Goal: Task Accomplishment & Management: Complete application form

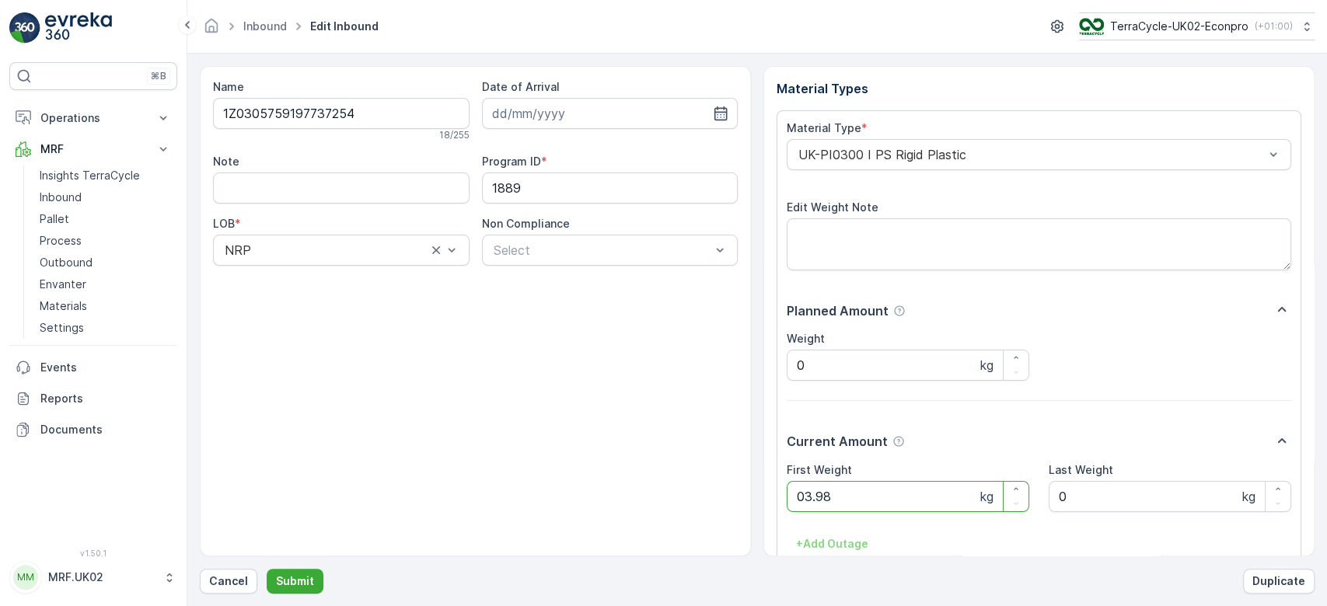
click at [267, 569] on button "Submit" at bounding box center [295, 581] width 57 height 25
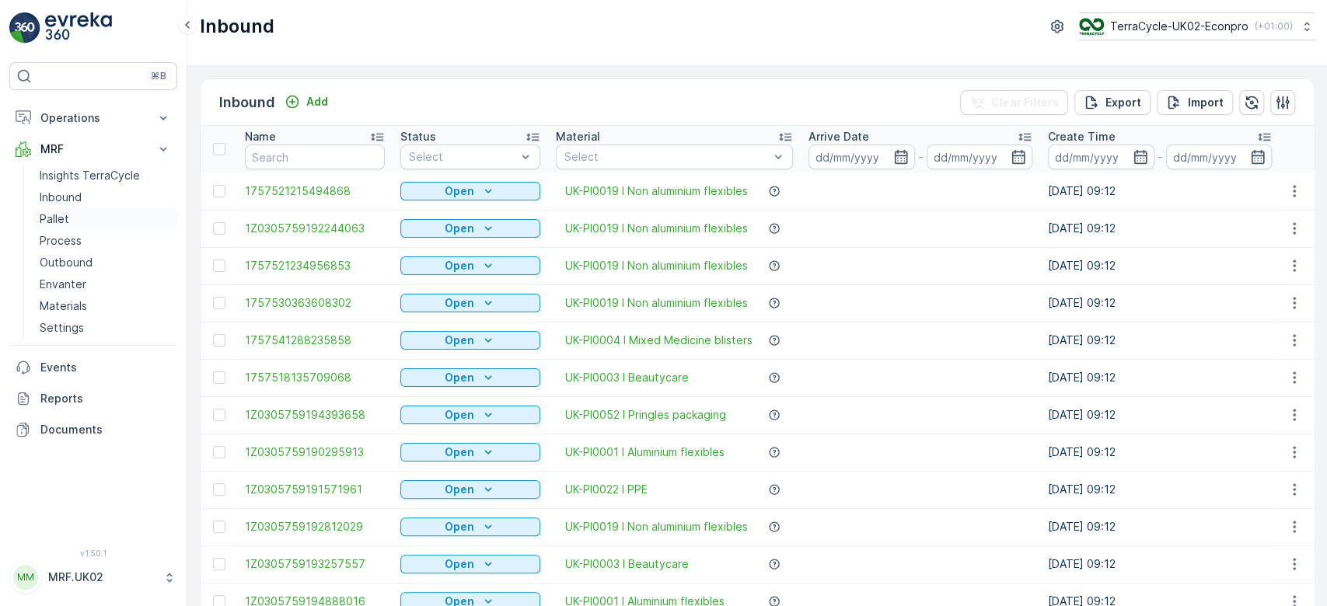
click at [53, 221] on p "Pallet" at bounding box center [55, 219] width 30 height 16
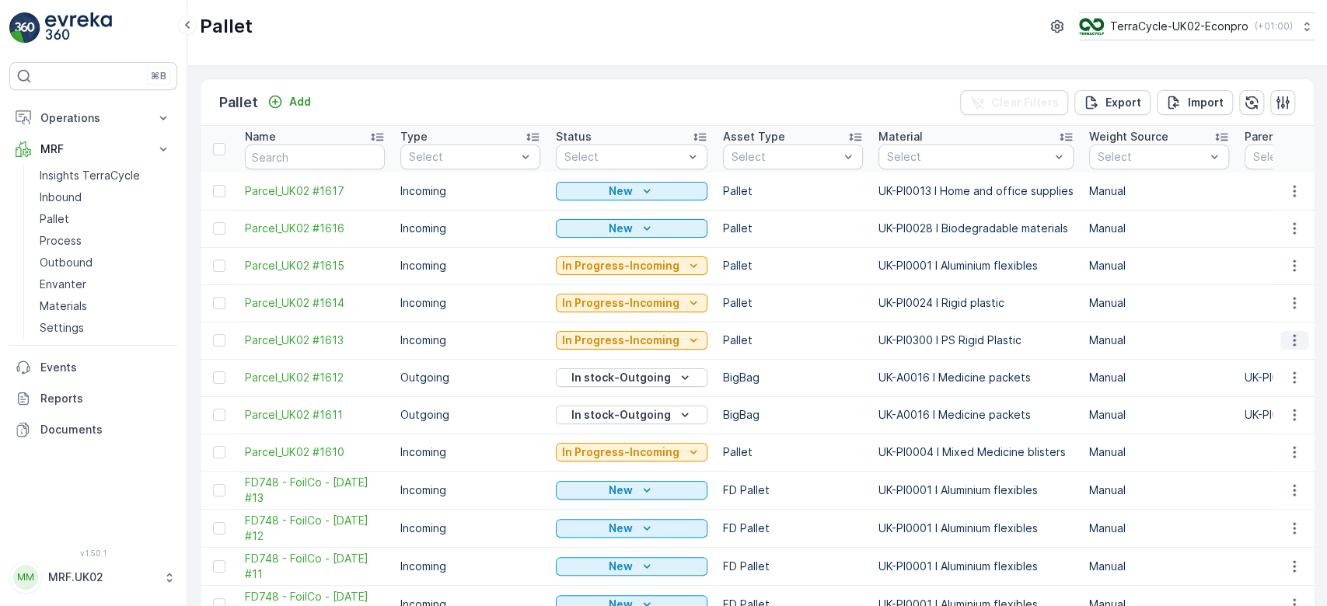
click at [1288, 339] on icon "button" at bounding box center [1294, 341] width 16 height 16
click at [1240, 451] on span "Print QR" at bounding box center [1251, 450] width 43 height 16
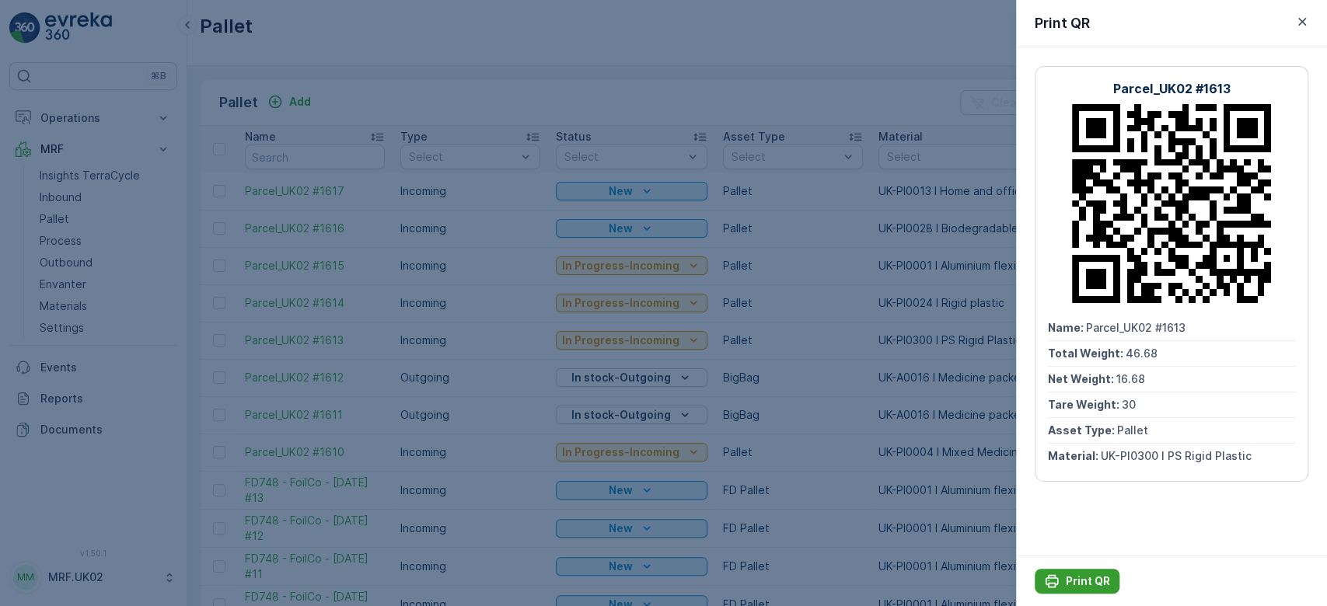
click at [1066, 581] on p "Print QR" at bounding box center [1087, 582] width 44 height 16
click at [51, 193] on div at bounding box center [663, 303] width 1327 height 606
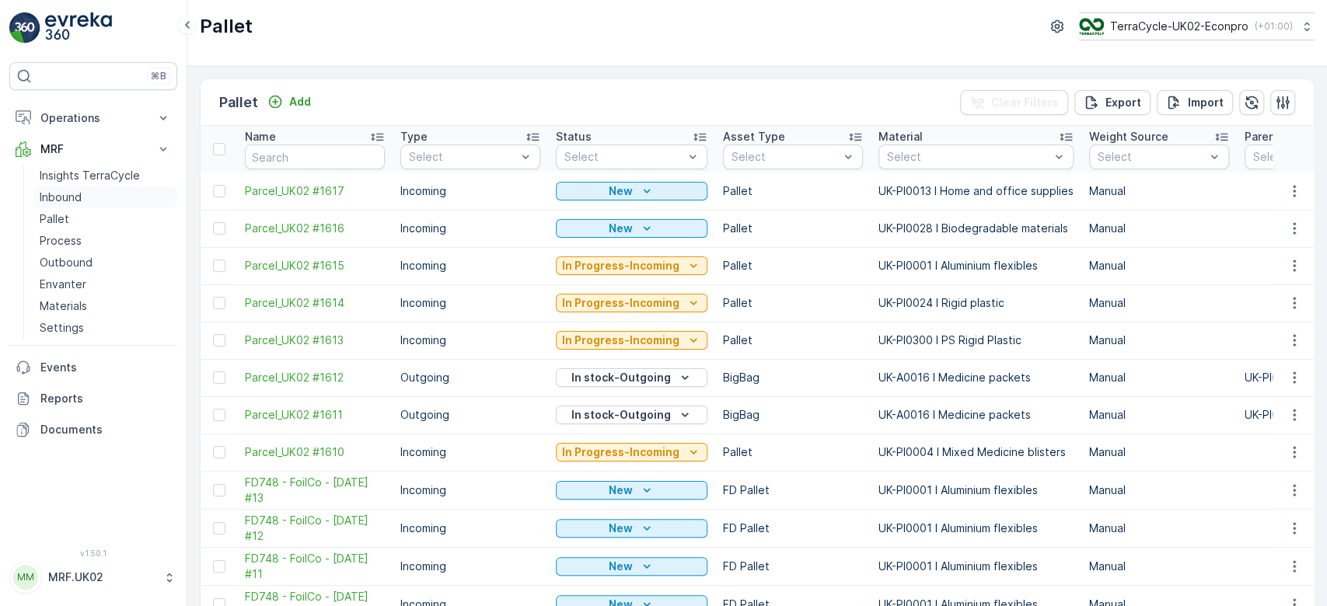
drag, startPoint x: 1082, startPoint y: 576, endPoint x: 51, endPoint y: 193, distance: 1099.4
click at [51, 193] on p "Inbound" at bounding box center [61, 198] width 42 height 16
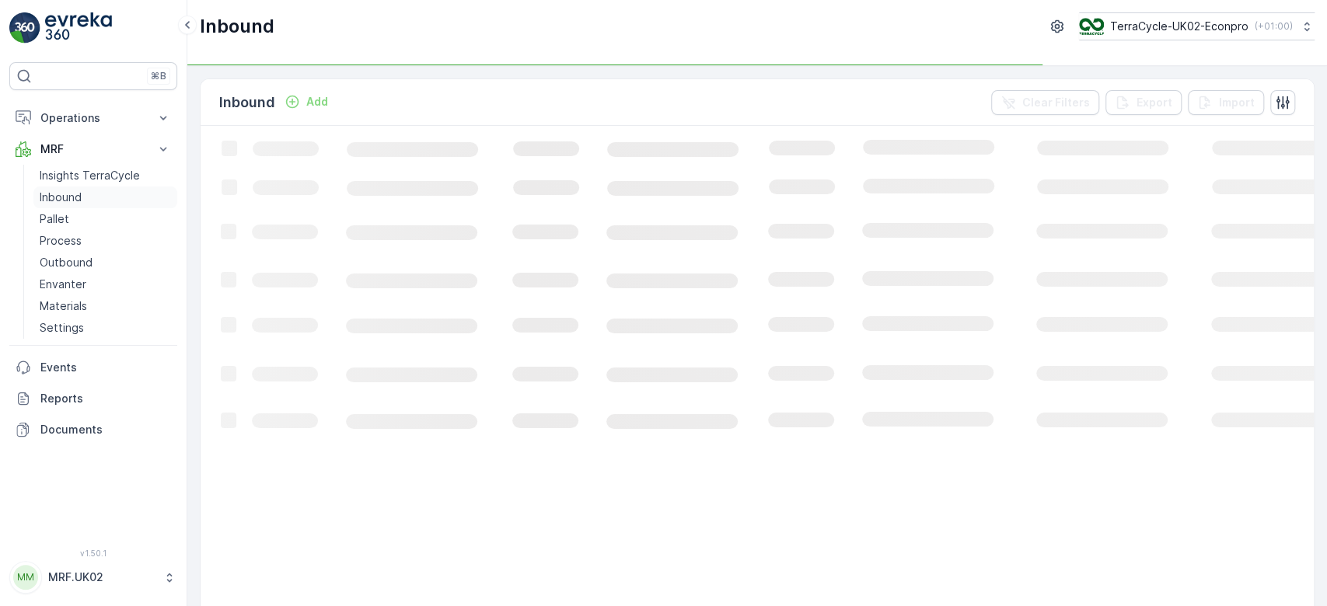
click at [51, 193] on p "Inbound" at bounding box center [61, 198] width 42 height 16
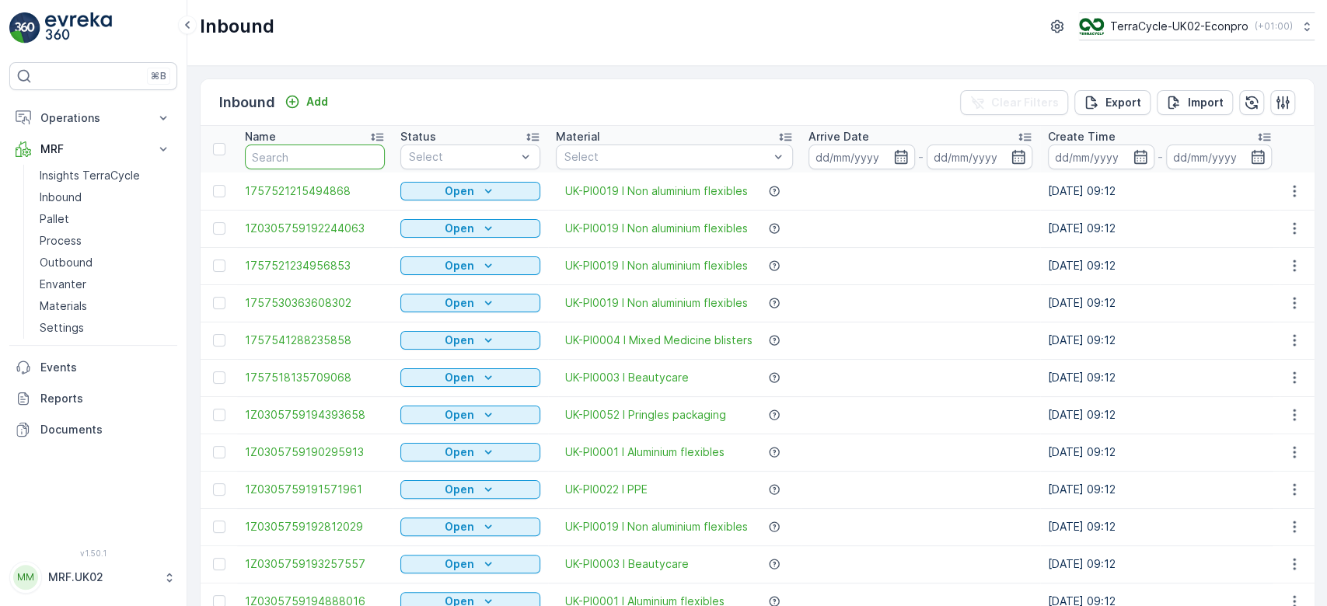
click at [348, 153] on input "text" at bounding box center [315, 157] width 140 height 25
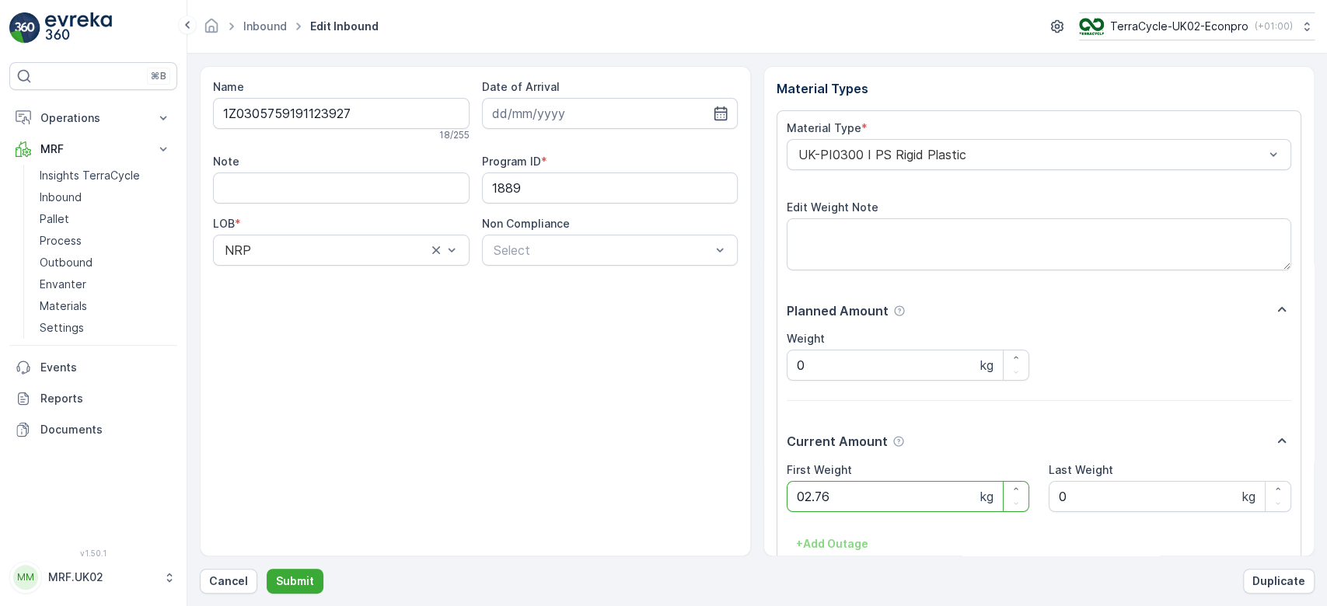
click at [267, 569] on button "Submit" at bounding box center [295, 581] width 57 height 25
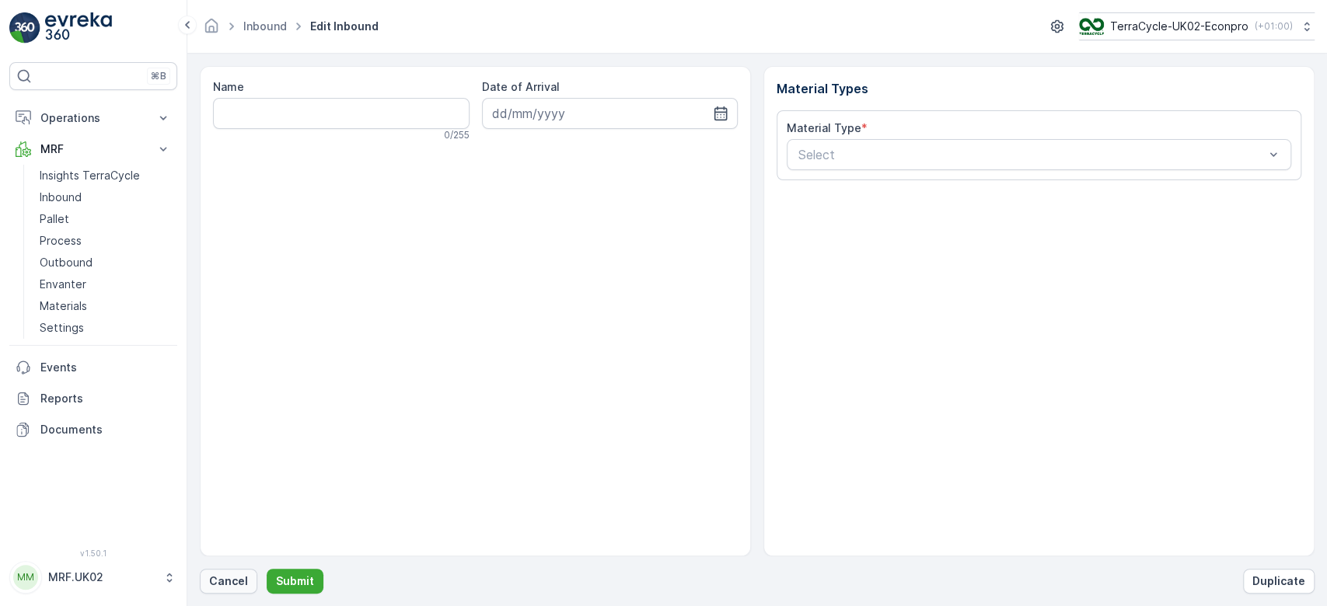
click at [227, 579] on p "Cancel" at bounding box center [228, 582] width 39 height 16
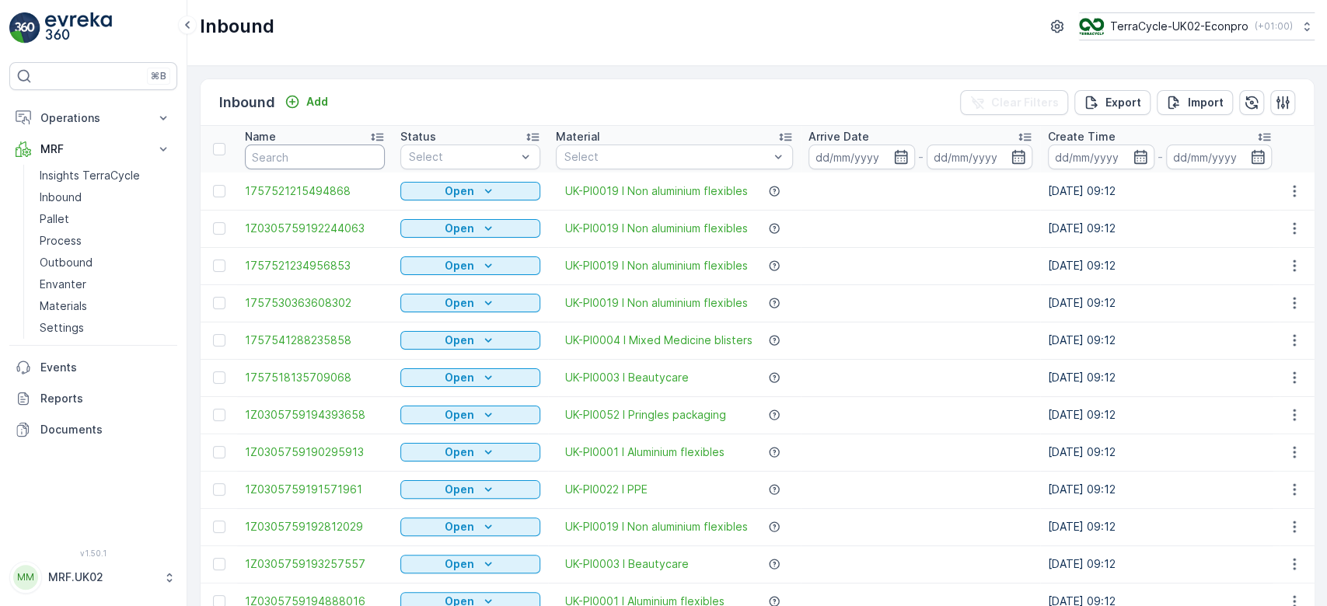
click at [305, 161] on input "text" at bounding box center [315, 157] width 140 height 25
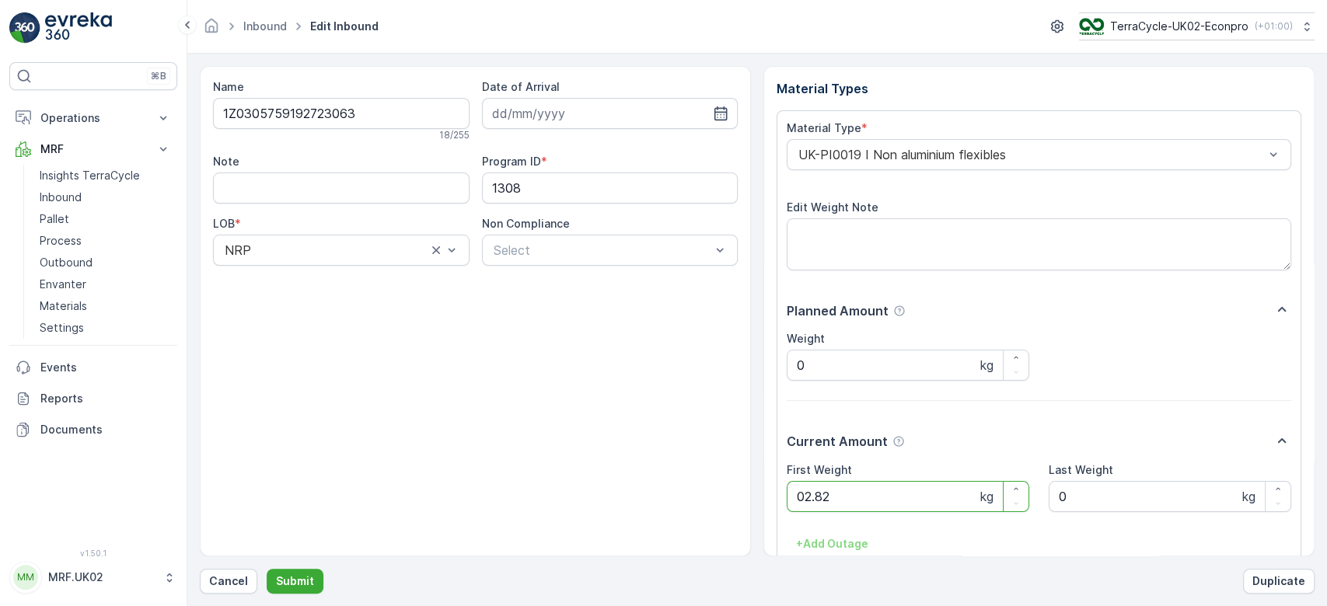
click at [267, 569] on button "Submit" at bounding box center [295, 581] width 57 height 25
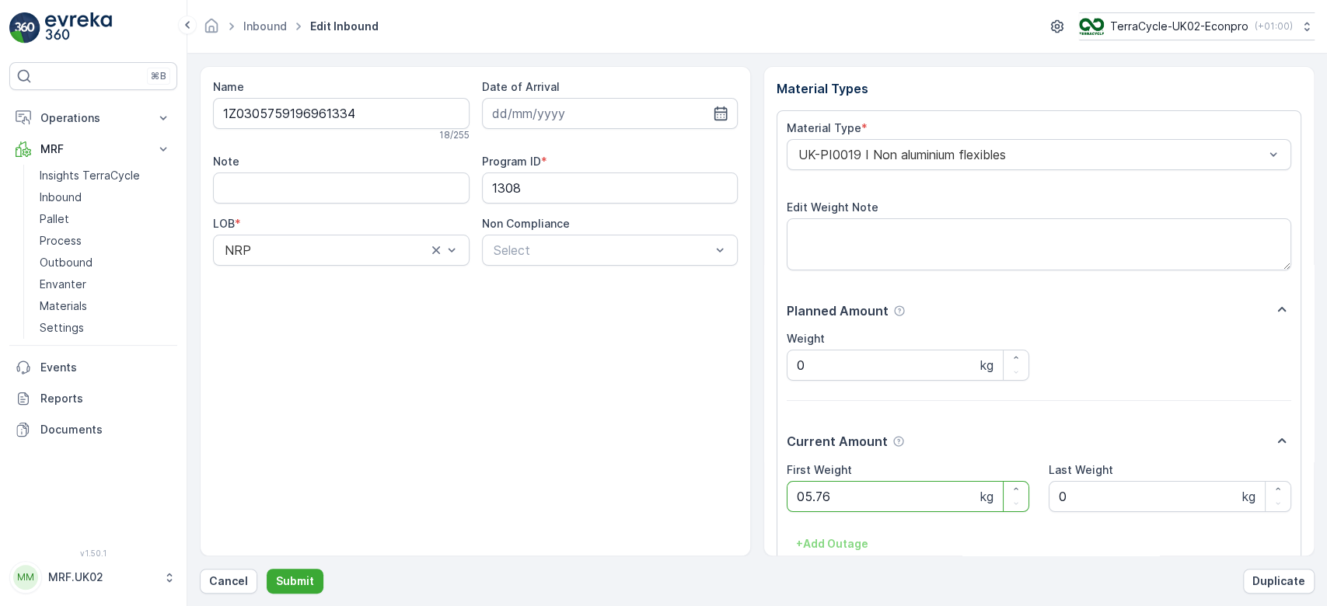
click at [267, 569] on button "Submit" at bounding box center [295, 581] width 57 height 25
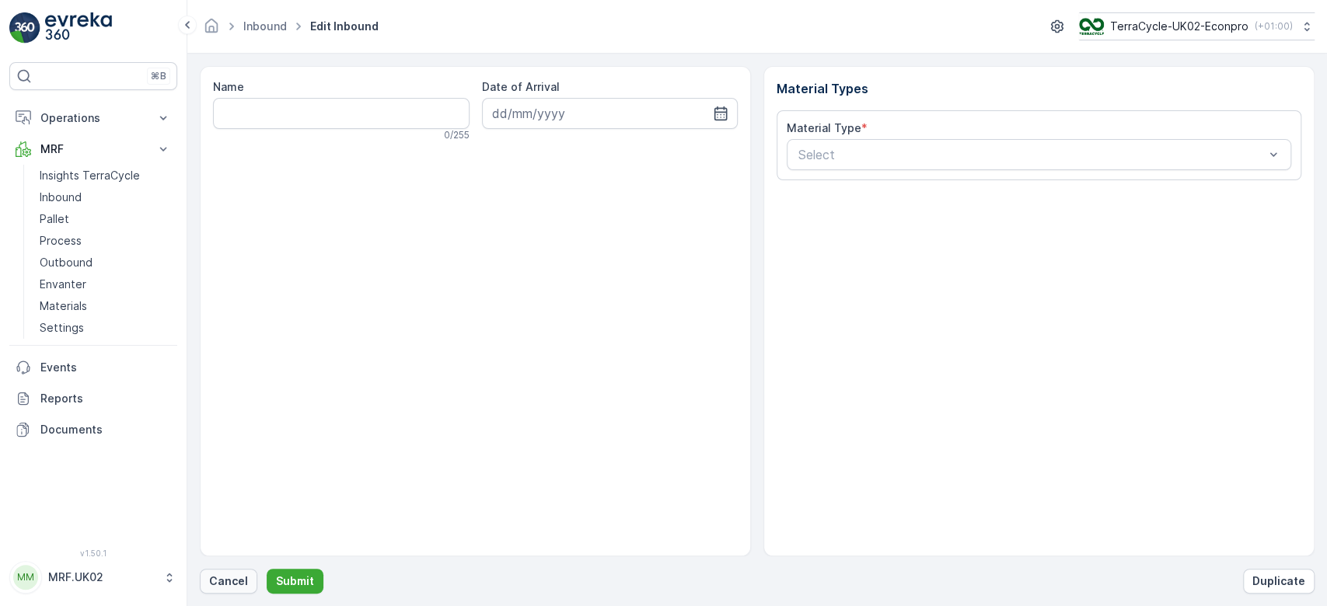
click at [229, 578] on p "Cancel" at bounding box center [228, 582] width 39 height 16
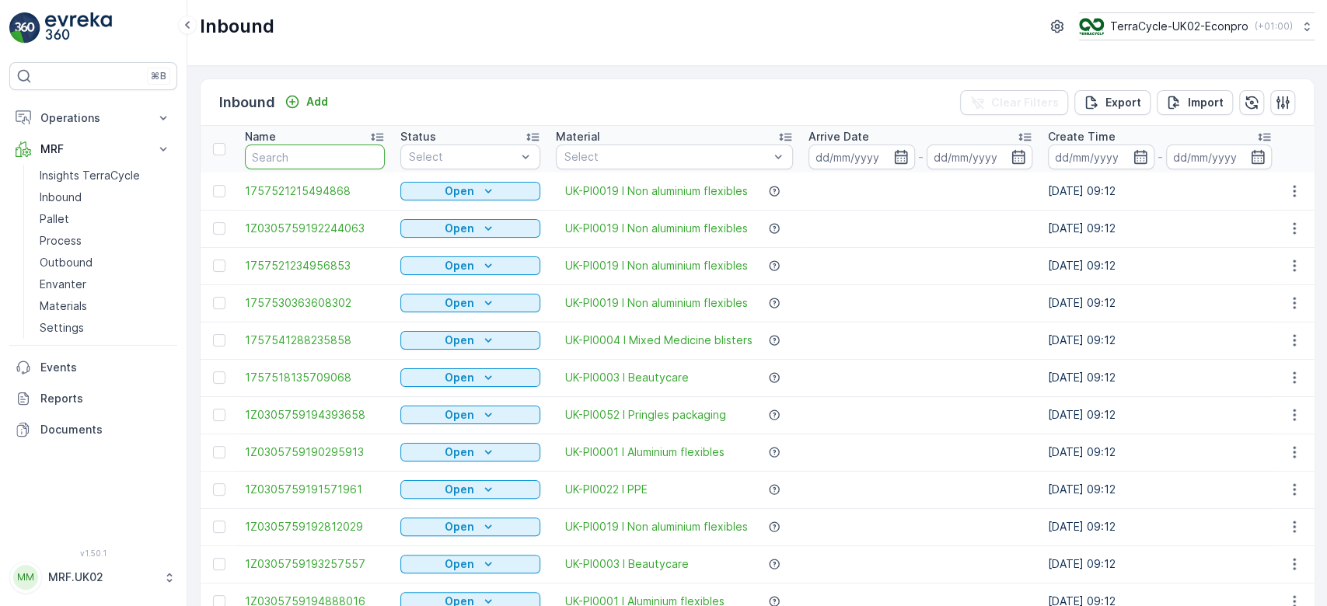
click at [270, 159] on input "text" at bounding box center [315, 157] width 140 height 25
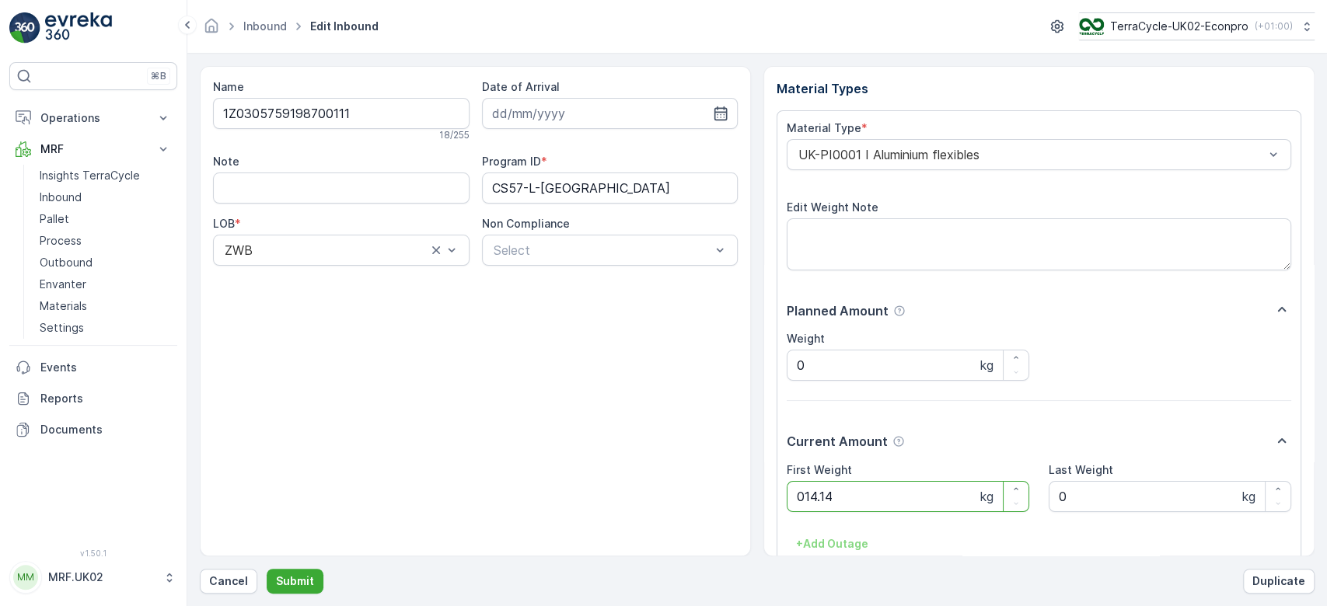
click at [267, 569] on button "Submit" at bounding box center [295, 581] width 57 height 25
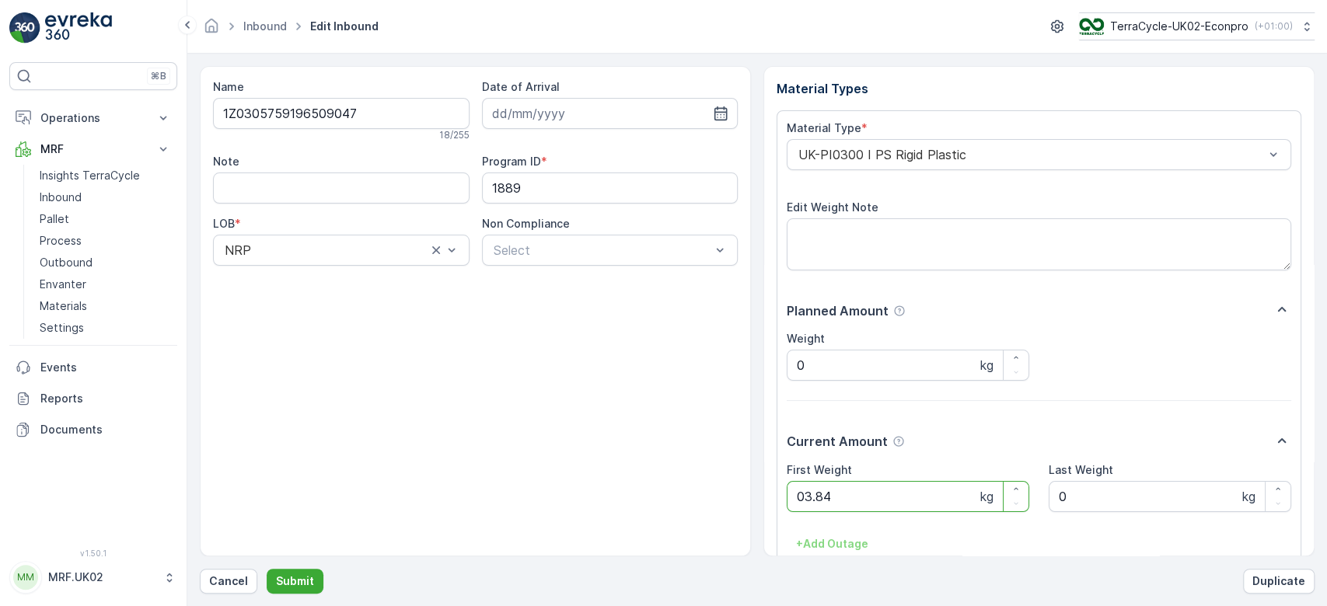
click at [267, 569] on button "Submit" at bounding box center [295, 581] width 57 height 25
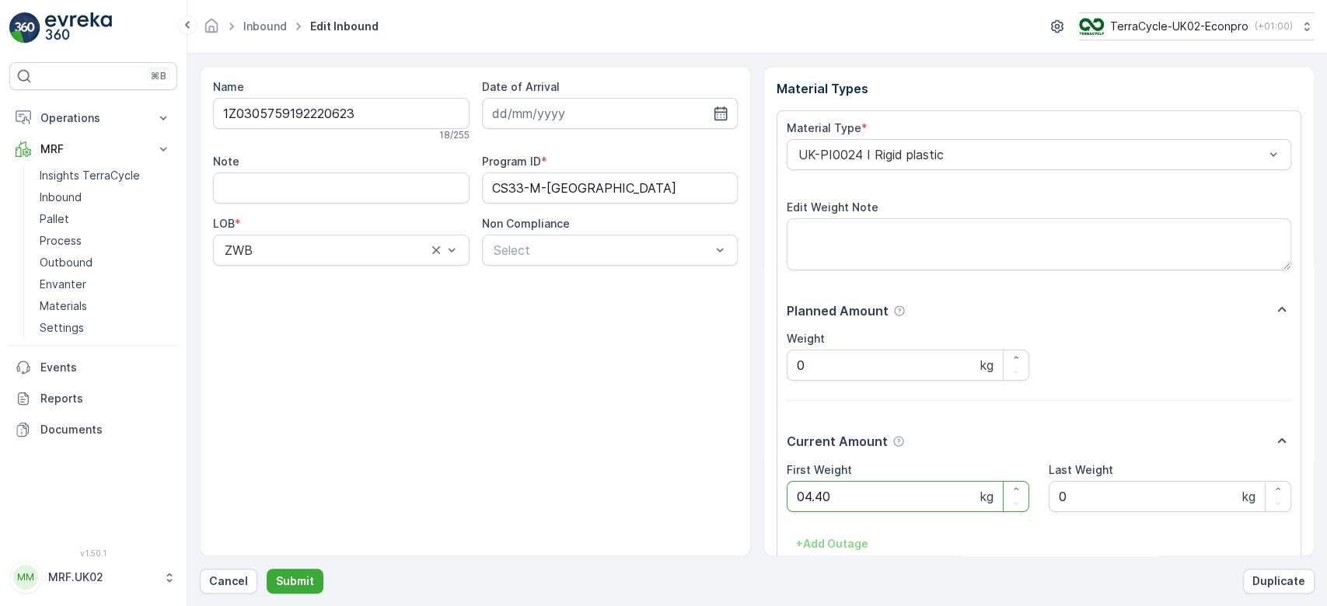
click at [267, 569] on button "Submit" at bounding box center [295, 581] width 57 height 25
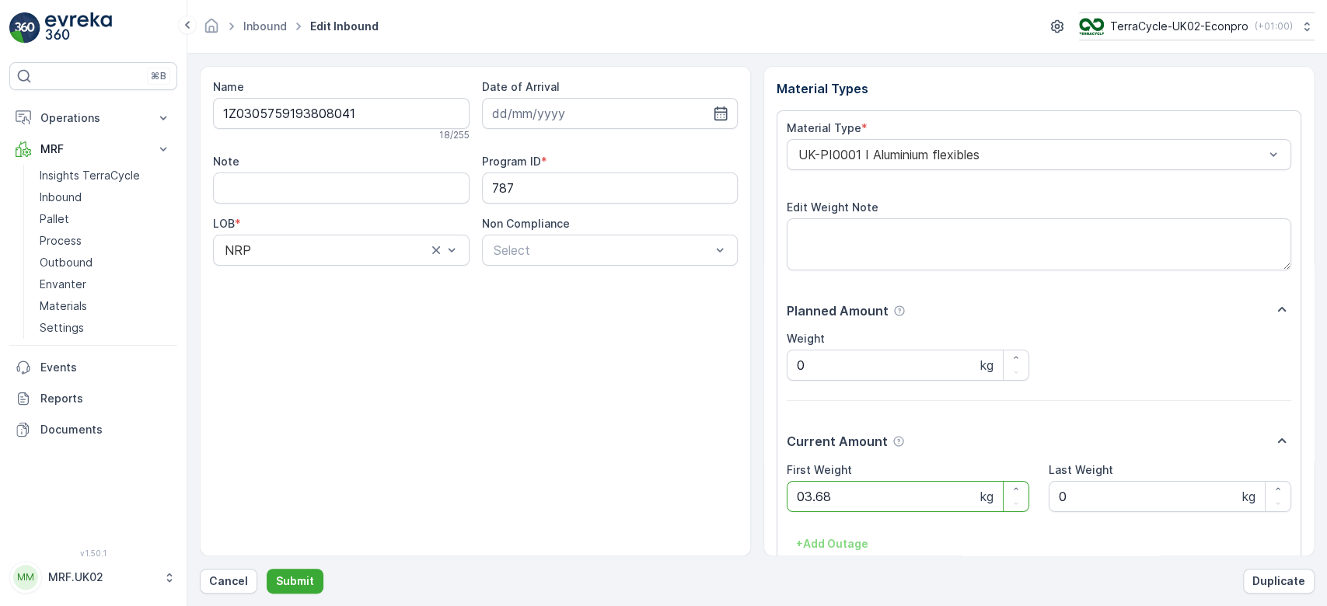
click at [267, 569] on button "Submit" at bounding box center [295, 581] width 57 height 25
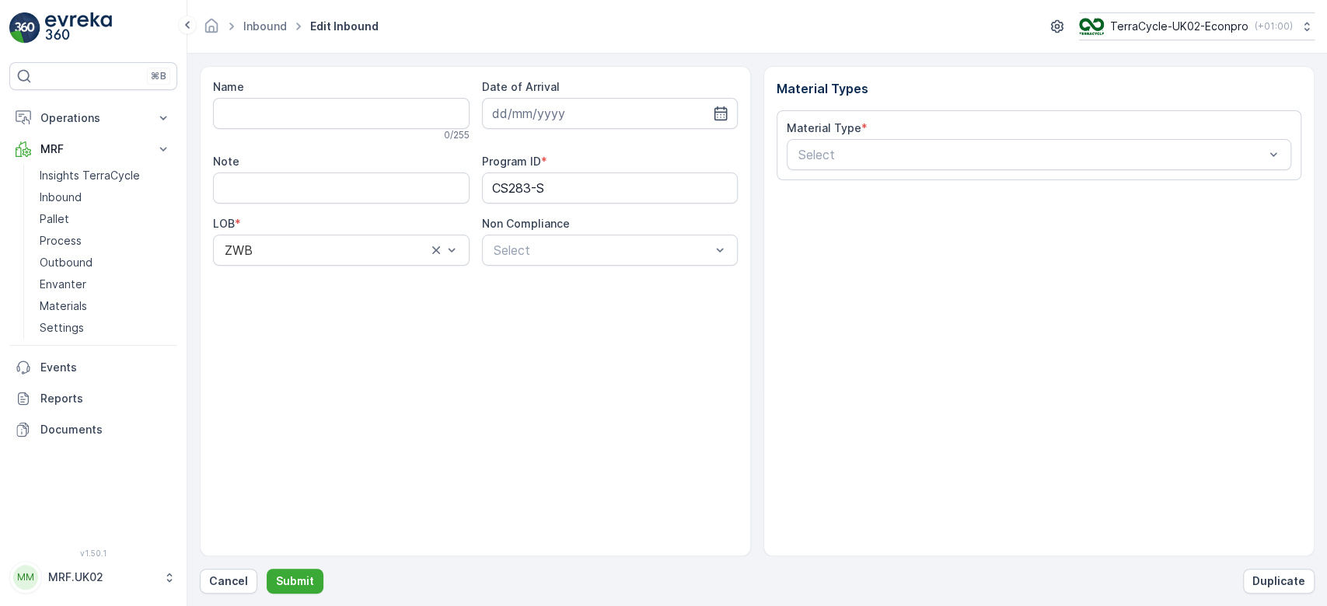
type input "1Z0305759147683567"
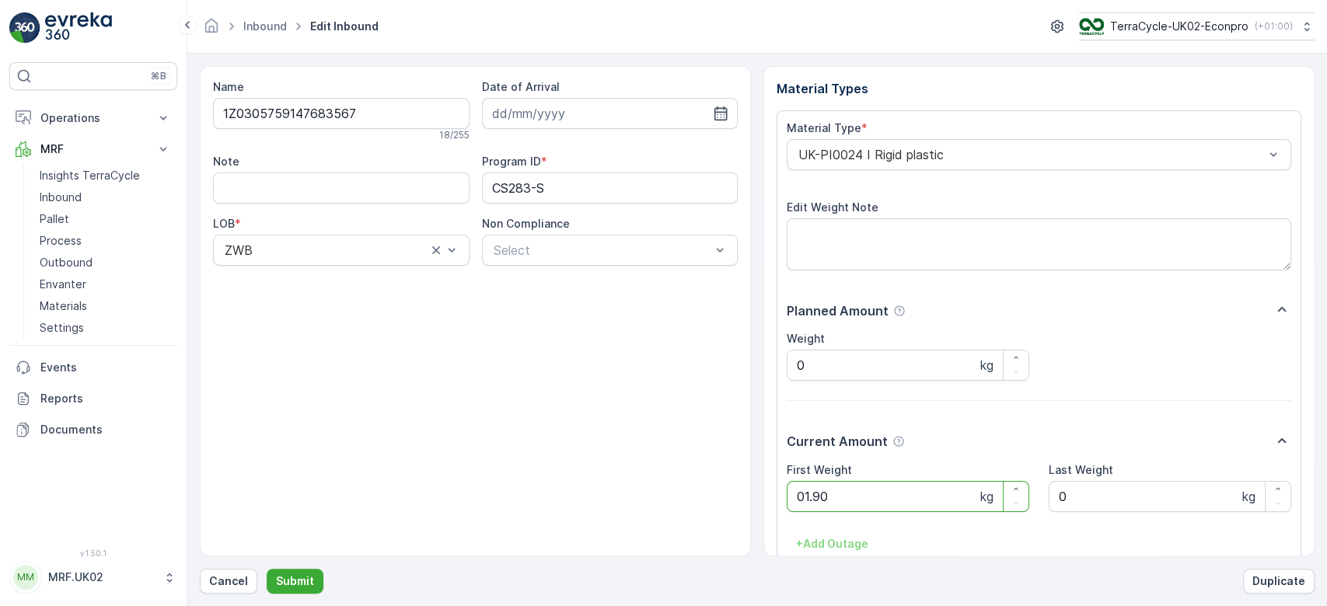
click at [267, 569] on button "Submit" at bounding box center [295, 581] width 57 height 25
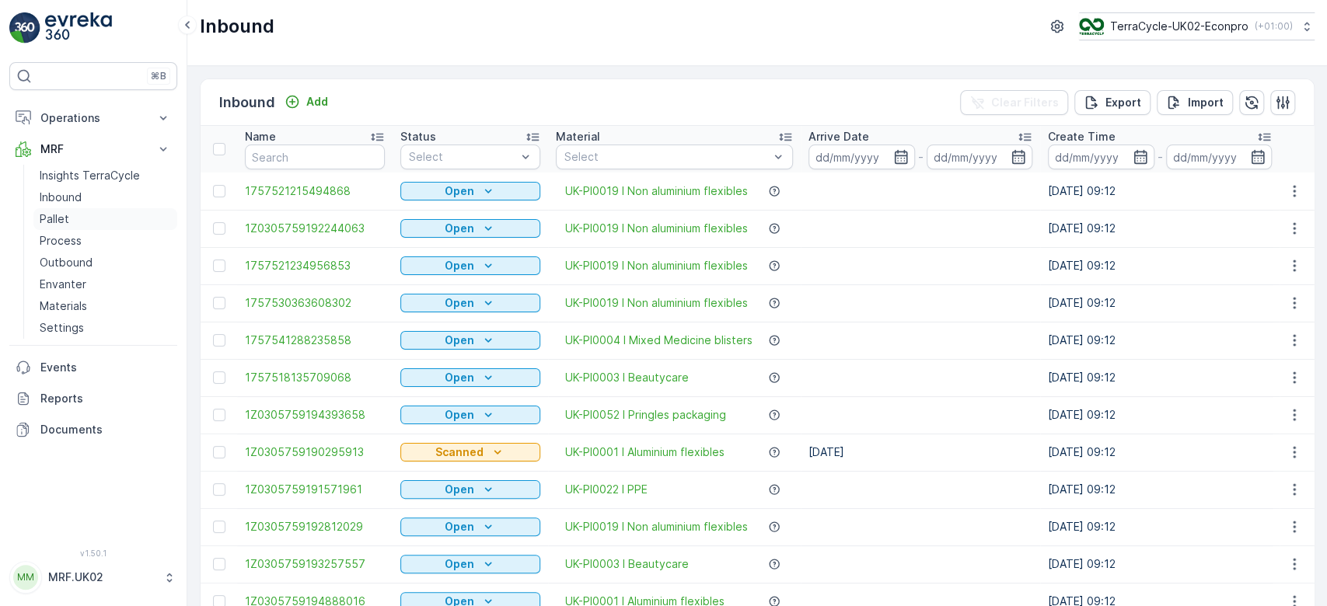
click at [91, 216] on link "Pallet" at bounding box center [105, 219] width 144 height 22
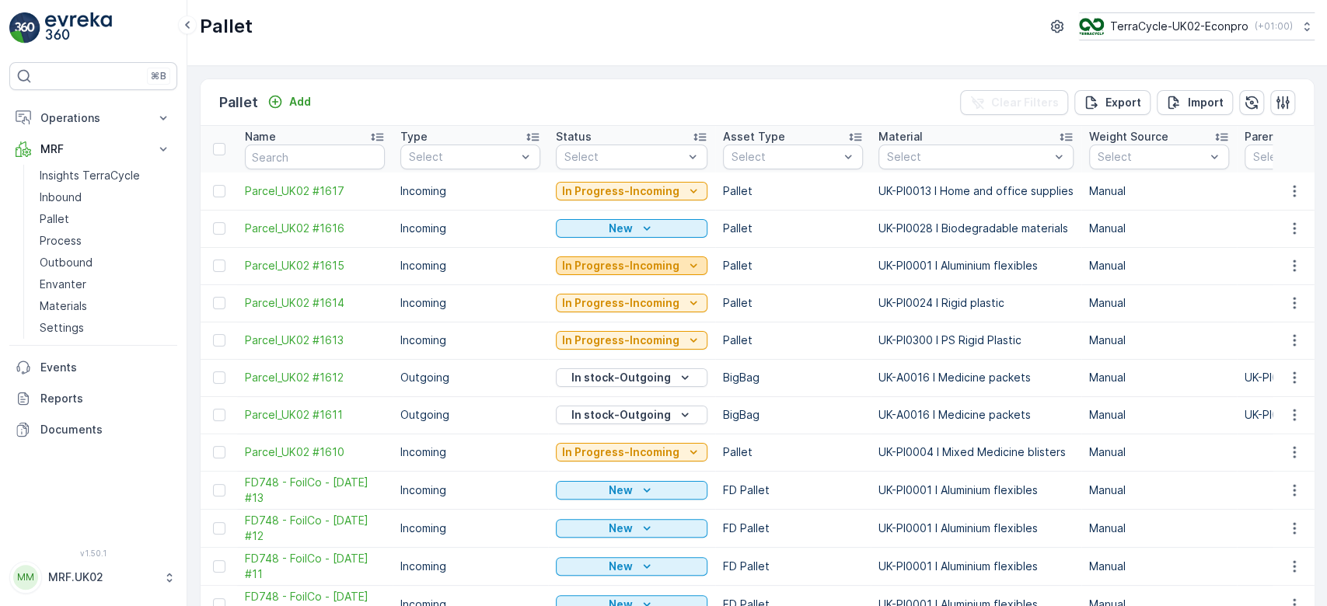
click at [578, 261] on p "In Progress-Incoming" at bounding box center [620, 266] width 117 height 16
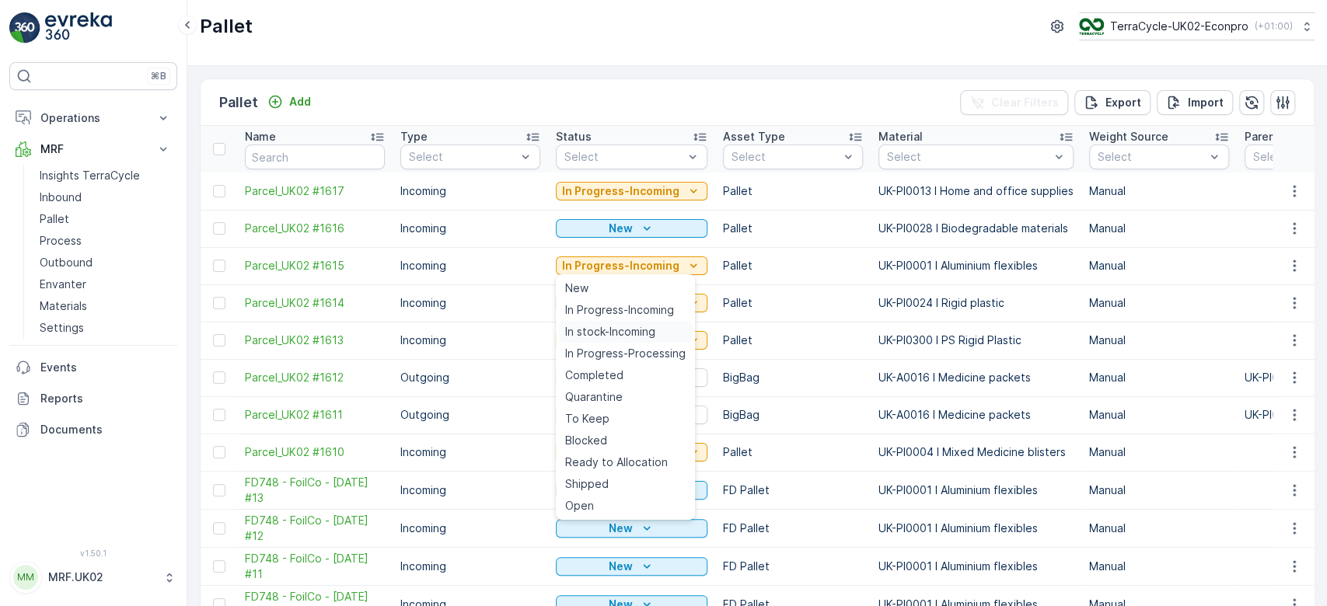
click at [605, 331] on span "In stock-Incoming" at bounding box center [610, 332] width 90 height 16
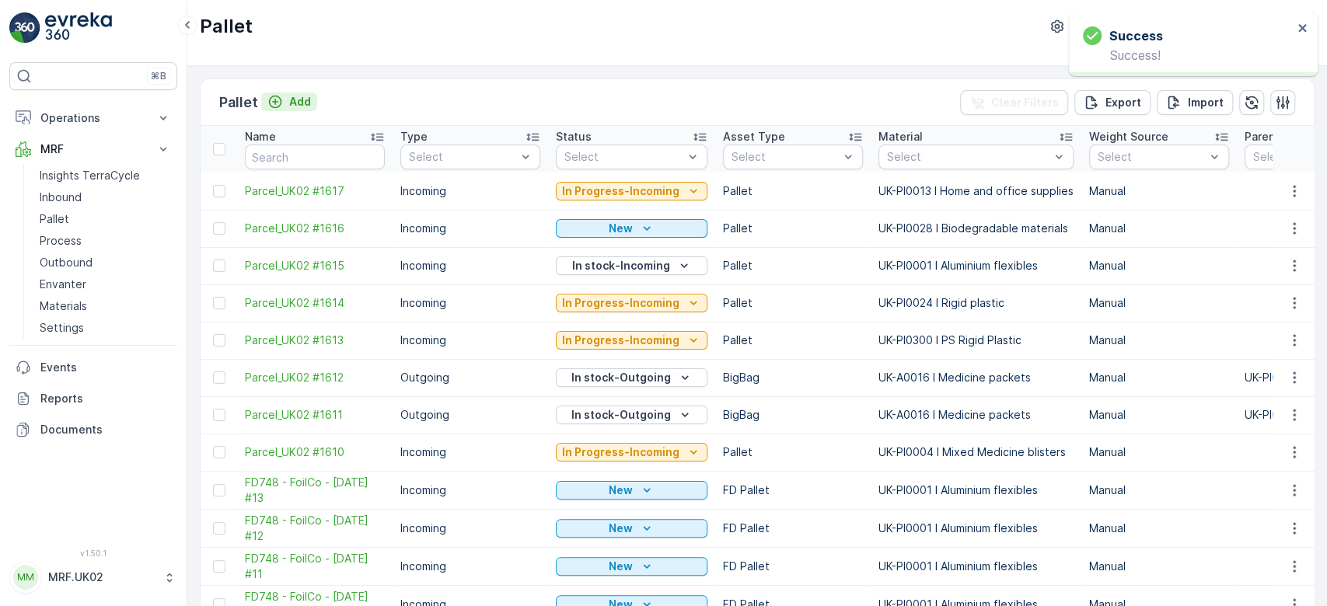
click at [299, 102] on p "Add" at bounding box center [300, 102] width 22 height 16
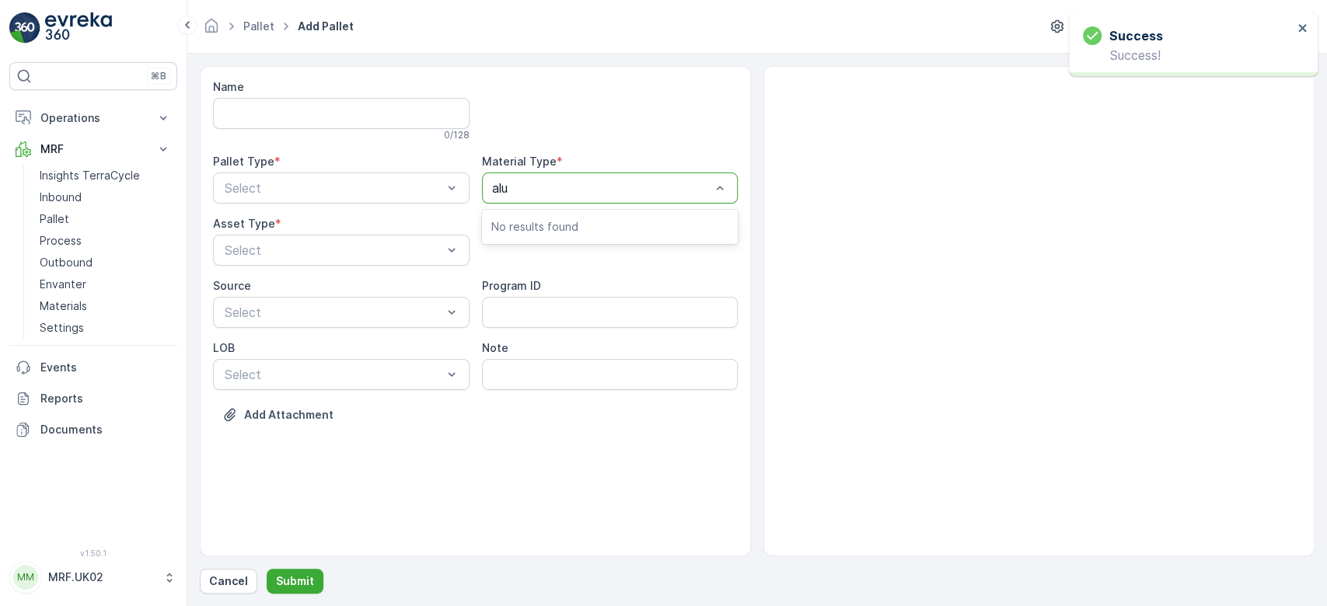
type input "alum"
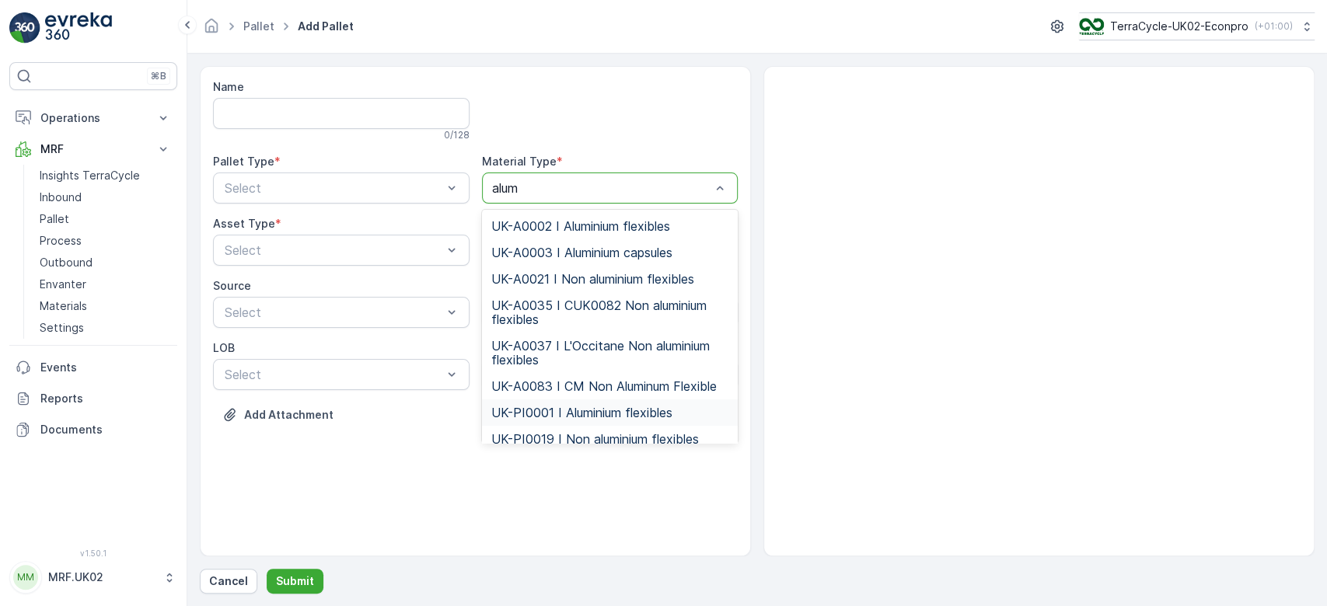
click at [612, 413] on span "UK-PI0001 I Aluminium flexibles" at bounding box center [581, 413] width 181 height 14
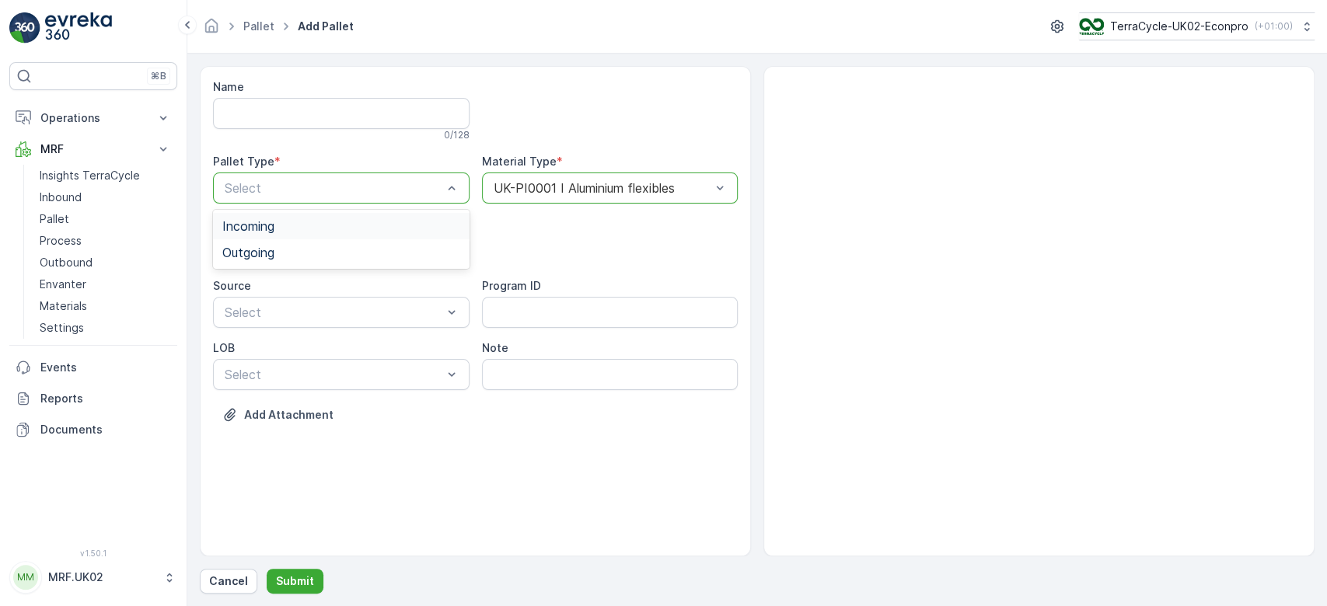
click at [305, 227] on div "Incoming" at bounding box center [341, 226] width 238 height 14
click at [236, 317] on span "Pallet" at bounding box center [238, 315] width 33 height 14
click at [293, 580] on p "Submit" at bounding box center [295, 582] width 38 height 16
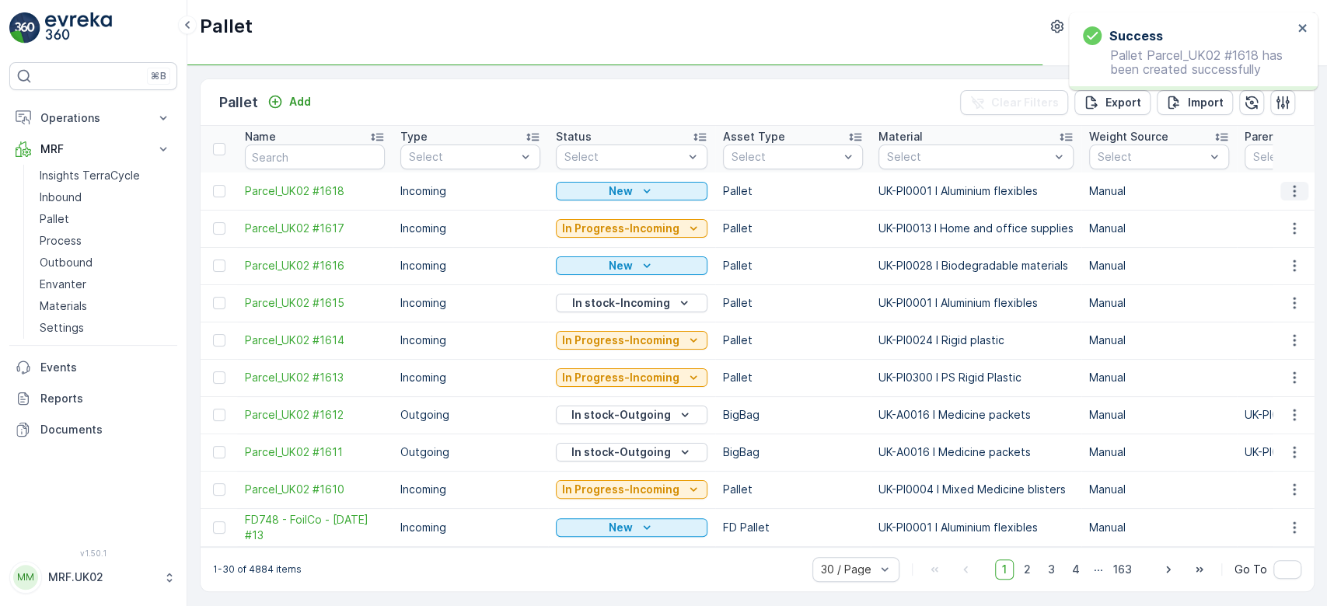
click at [1292, 183] on icon "button" at bounding box center [1294, 191] width 16 height 16
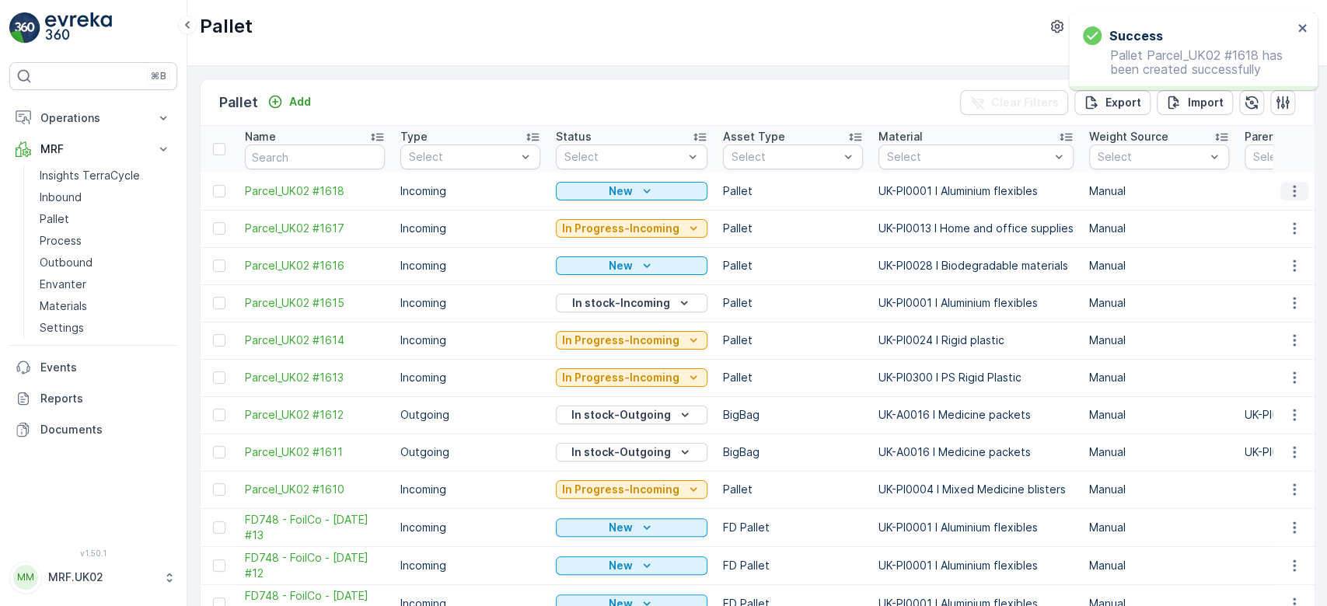
click at [1293, 190] on icon "button" at bounding box center [1294, 191] width 16 height 16
click at [1281, 291] on div "Print QR" at bounding box center [1275, 301] width 103 height 22
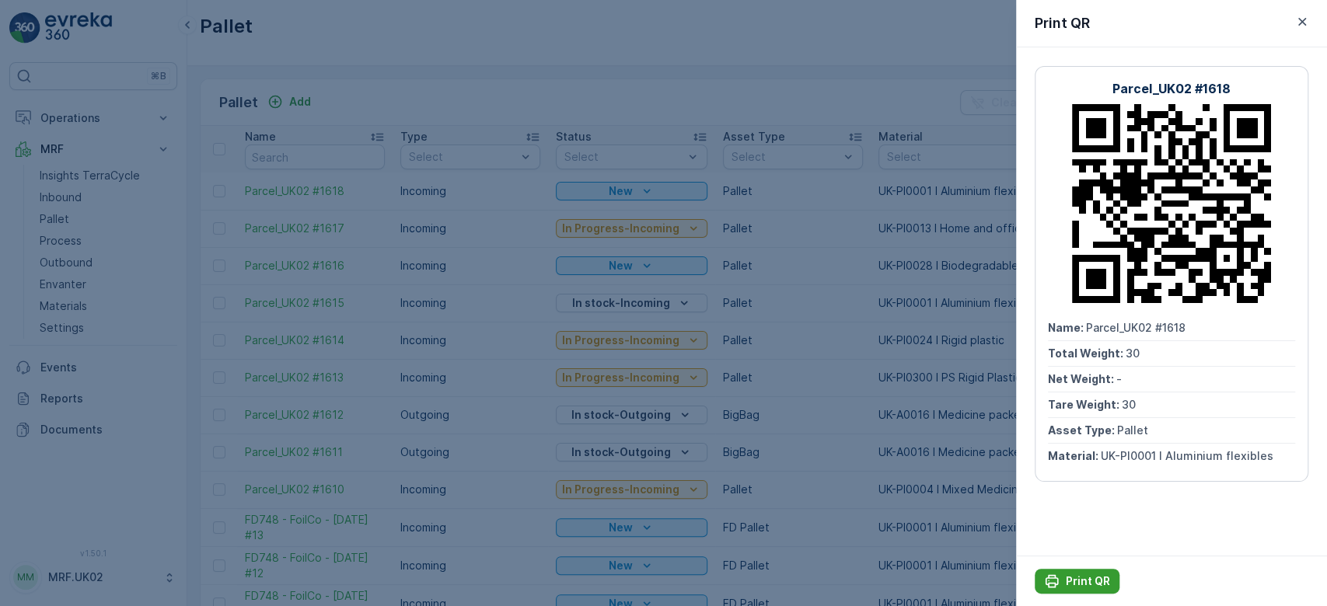
click at [1082, 584] on p "Print QR" at bounding box center [1087, 582] width 44 height 16
click at [89, 194] on div at bounding box center [663, 303] width 1327 height 606
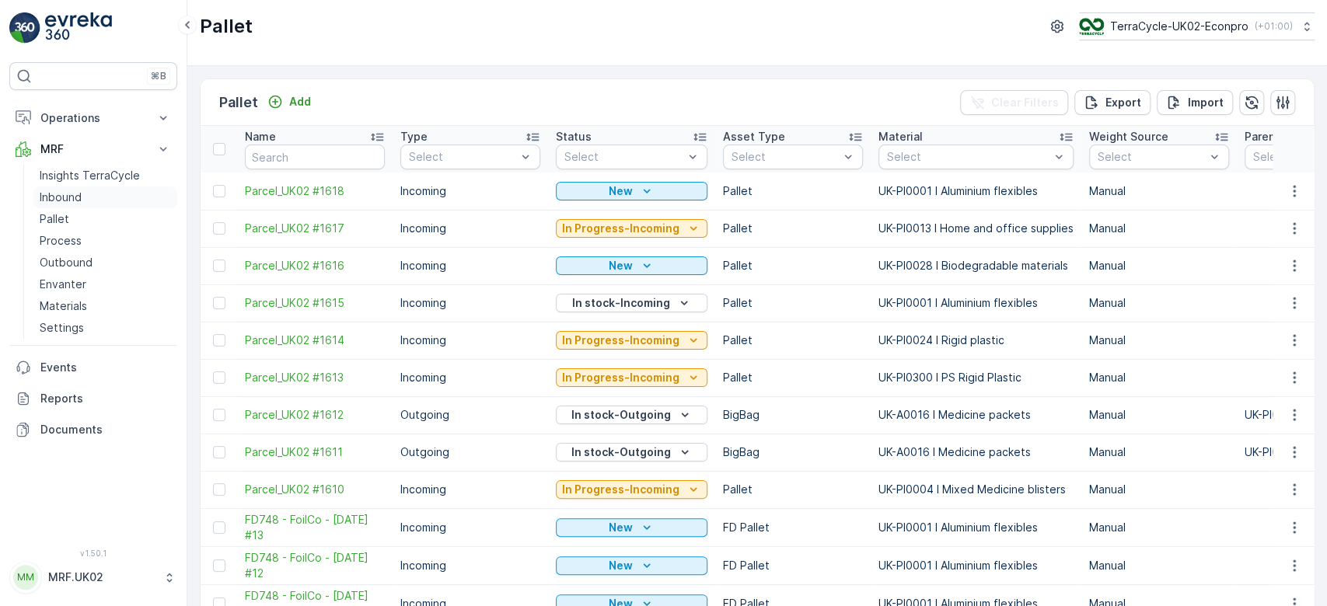
click at [89, 194] on link "Inbound" at bounding box center [105, 198] width 144 height 22
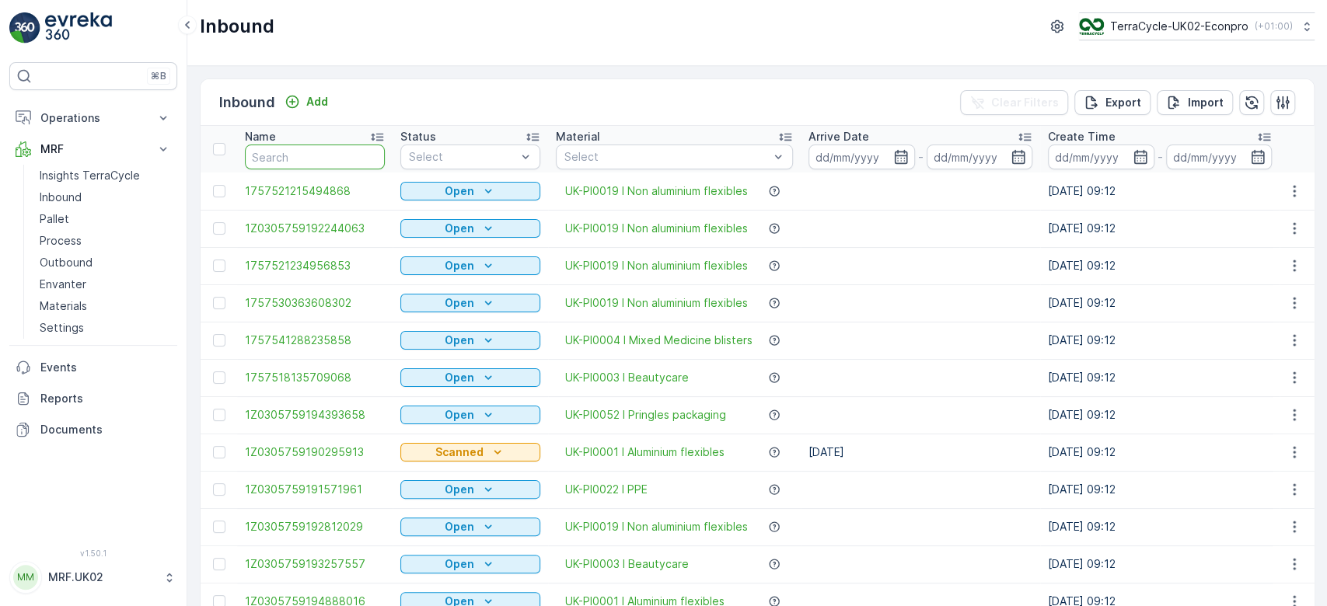
click at [273, 163] on input "text" at bounding box center [315, 157] width 140 height 25
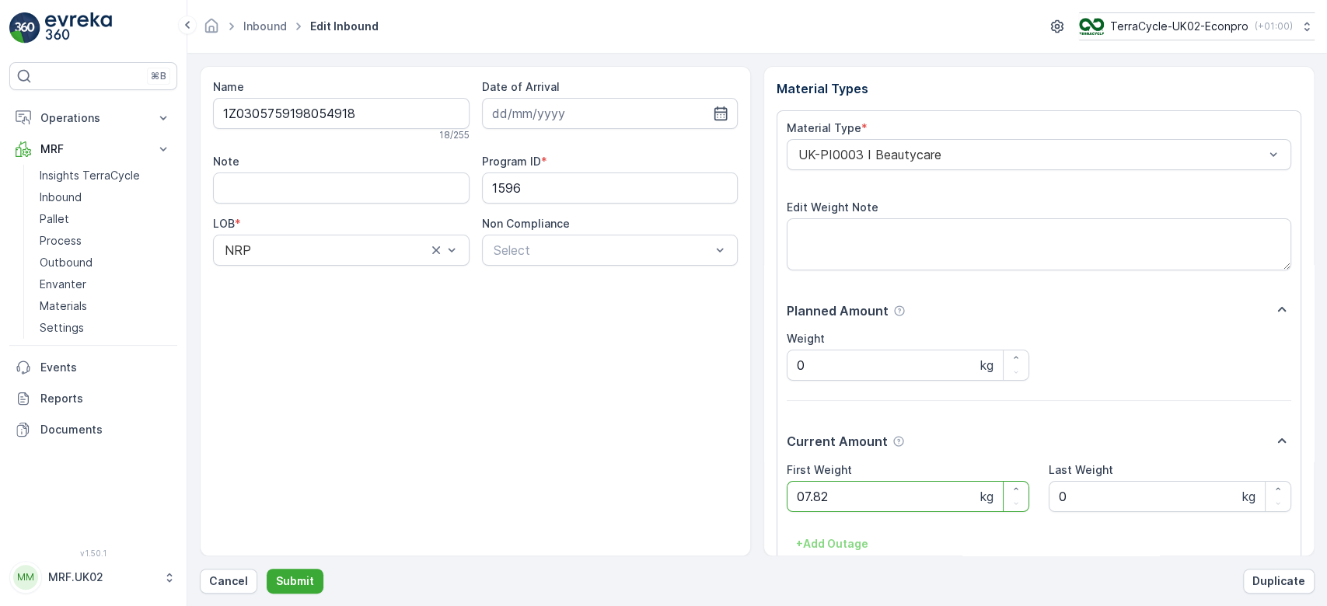
click at [267, 569] on button "Submit" at bounding box center [295, 581] width 57 height 25
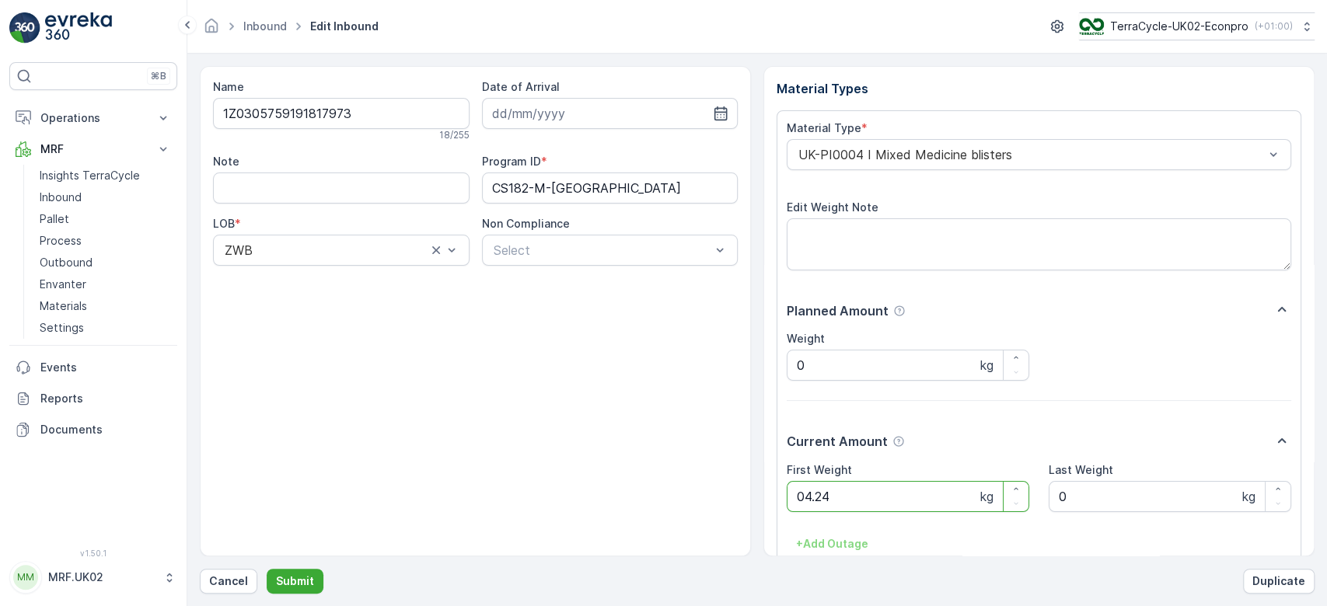
click at [267, 569] on button "Submit" at bounding box center [295, 581] width 57 height 25
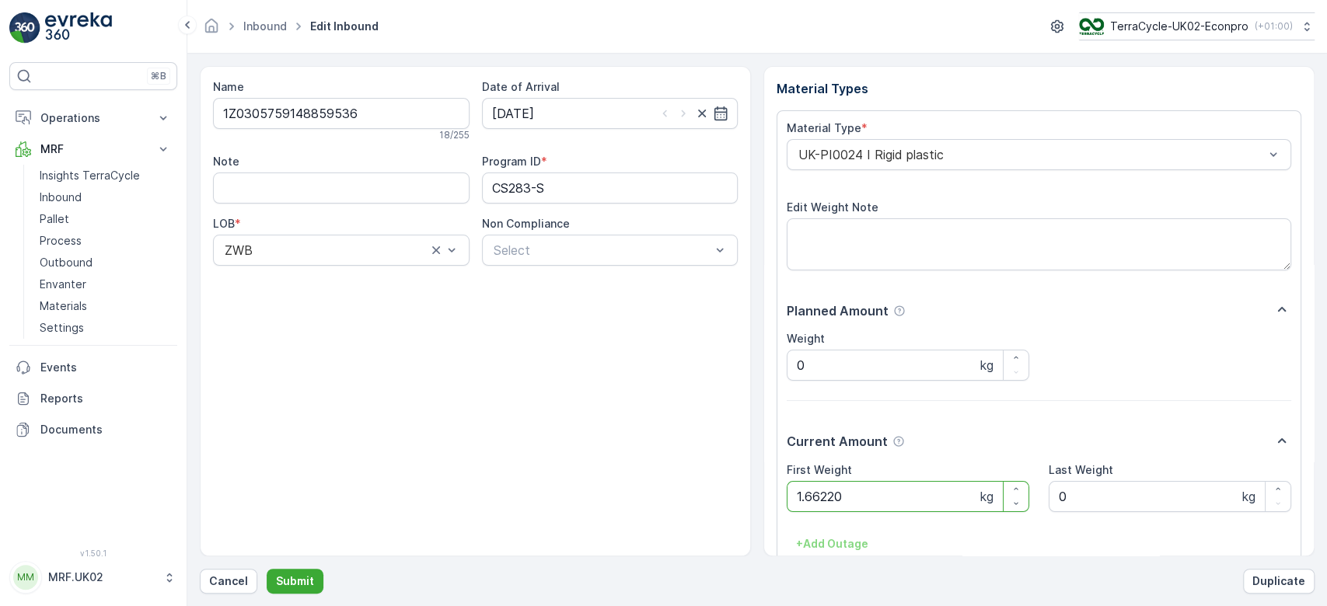
click at [267, 569] on button "Submit" at bounding box center [295, 581] width 57 height 25
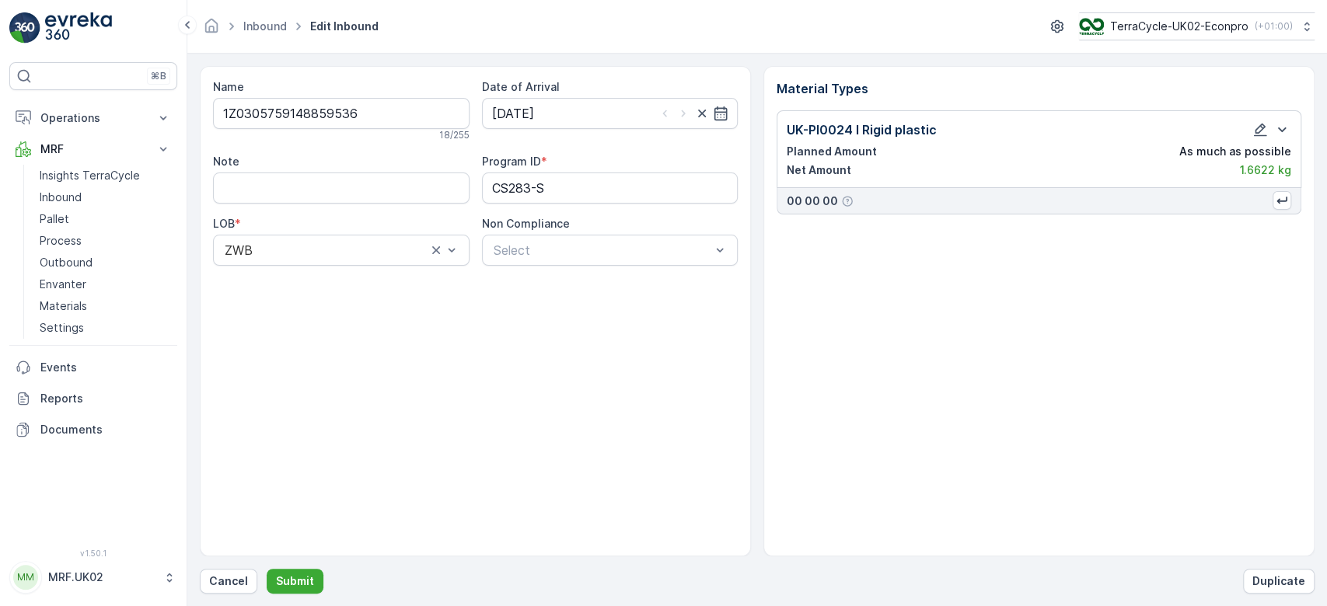
click at [233, 595] on form "Name 1Z0305759148859536 18 / 255 Date of Arrival [DATE] Note Program ID * CS283…" at bounding box center [756, 330] width 1139 height 553
click at [227, 588] on p "Cancel" at bounding box center [228, 582] width 39 height 16
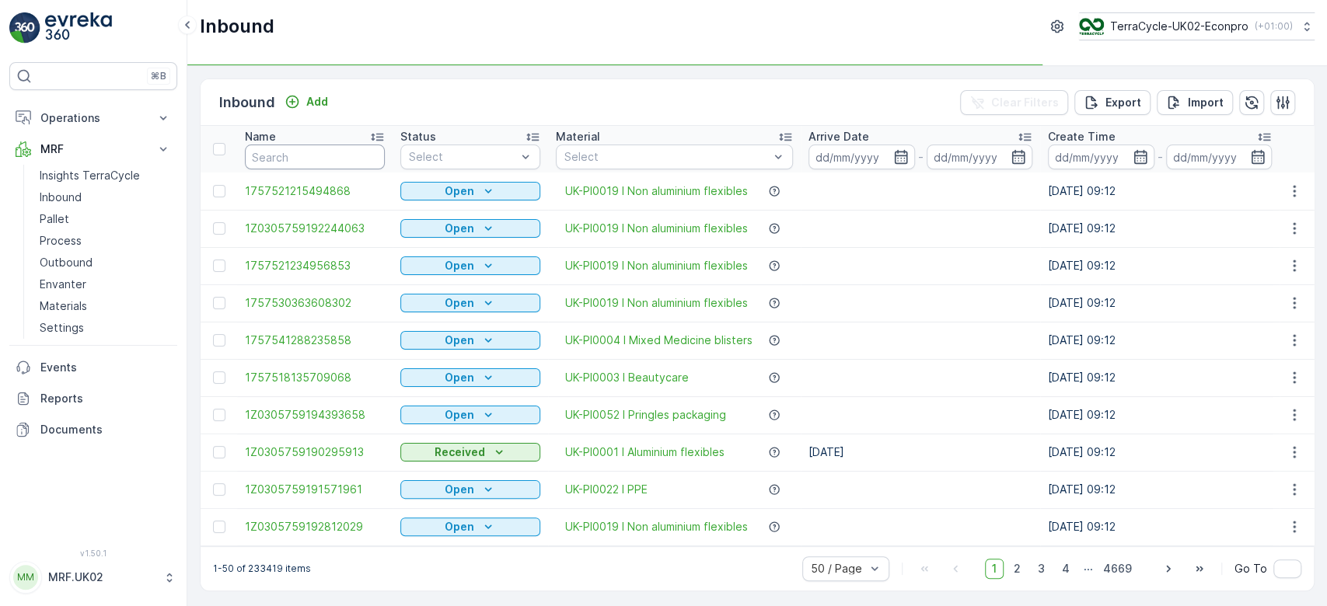
click at [267, 161] on input "text" at bounding box center [315, 157] width 140 height 25
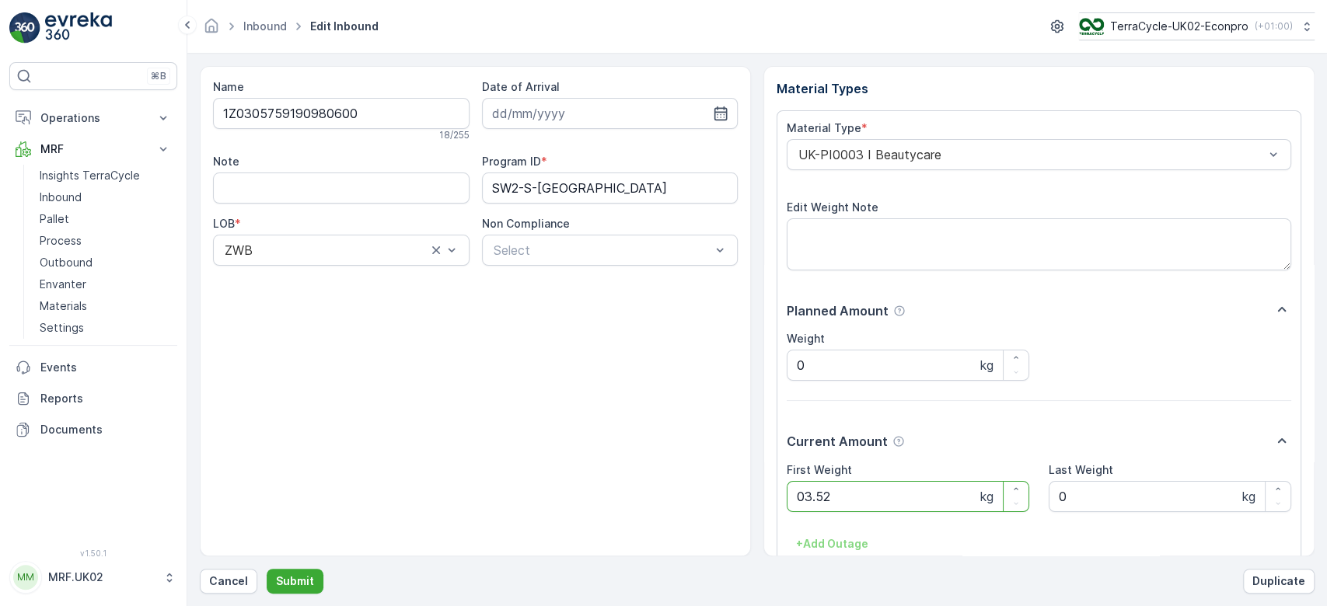
click at [267, 569] on button "Submit" at bounding box center [295, 581] width 57 height 25
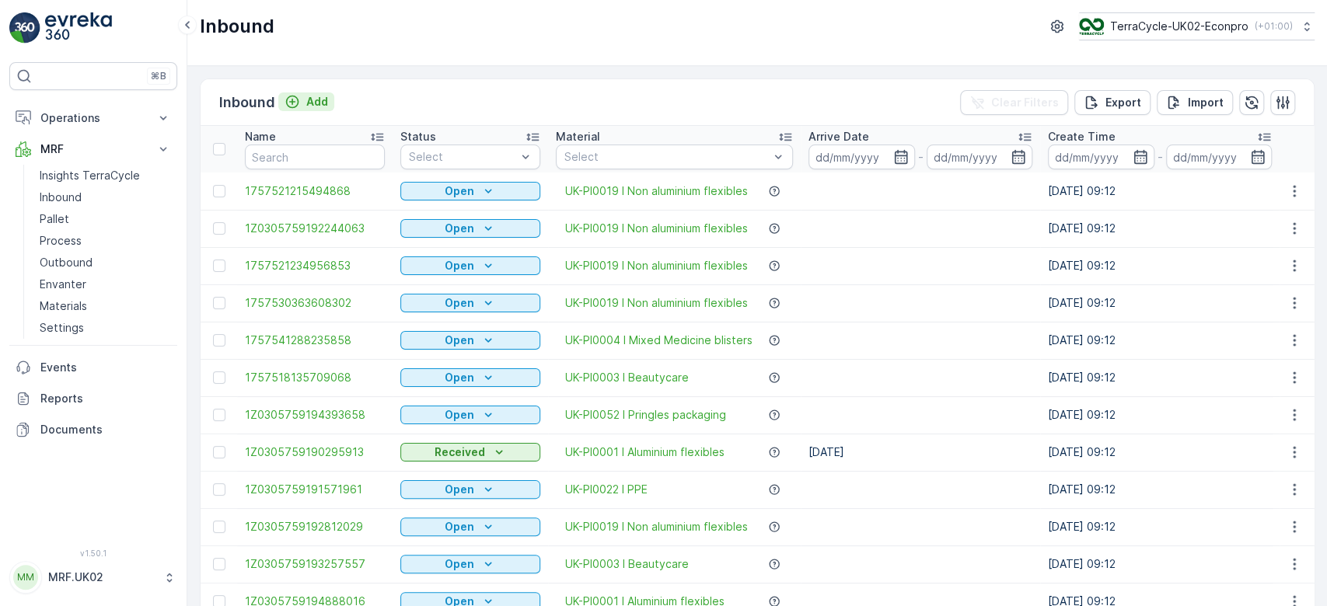
click at [322, 99] on p "Add" at bounding box center [317, 102] width 22 height 16
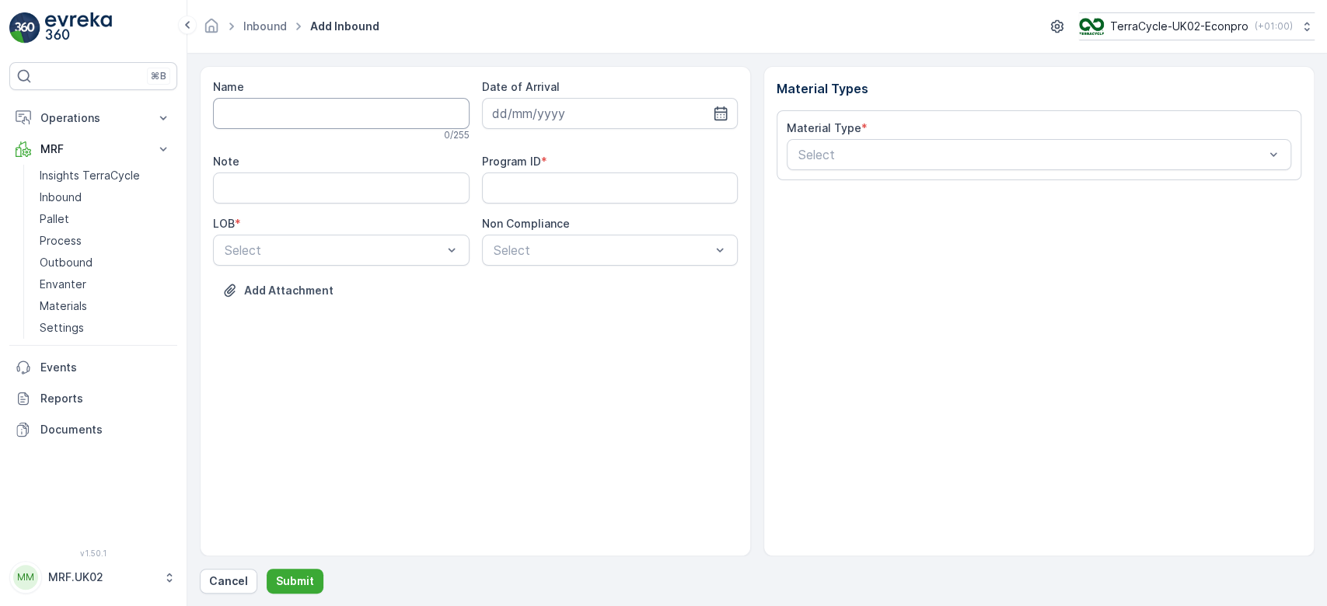
click at [294, 111] on input "Name" at bounding box center [341, 113] width 256 height 31
type input "420CH52LR"
click at [267, 569] on button "Submit" at bounding box center [295, 581] width 57 height 25
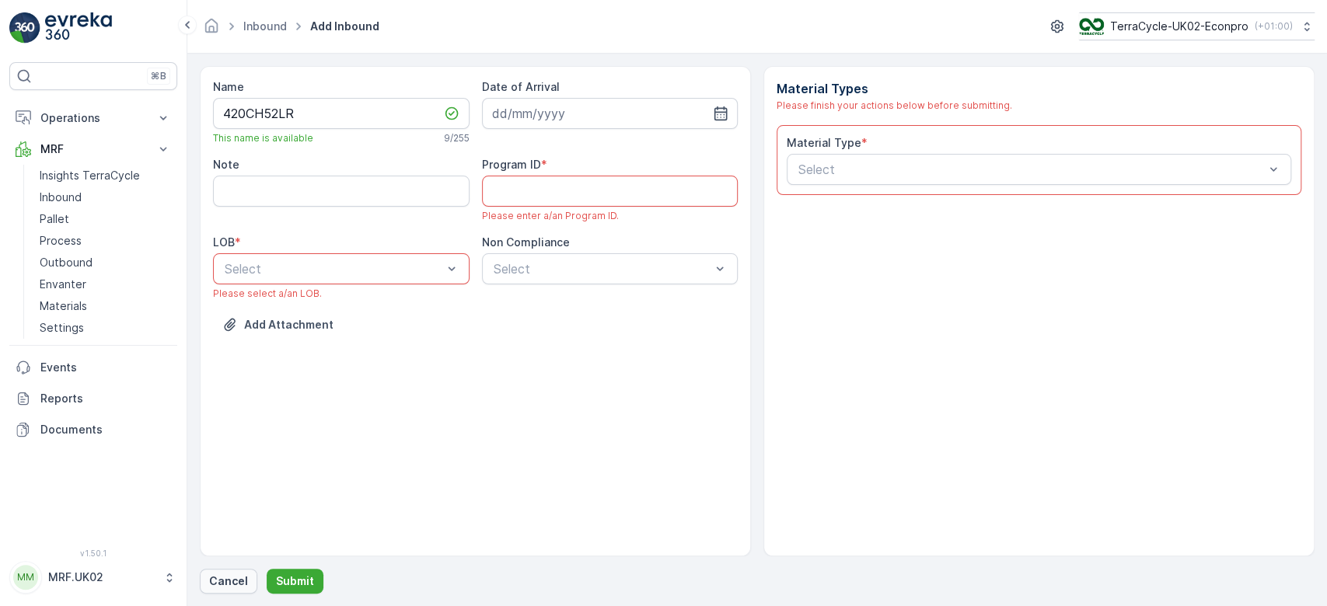
click at [235, 577] on p "Cancel" at bounding box center [228, 582] width 39 height 16
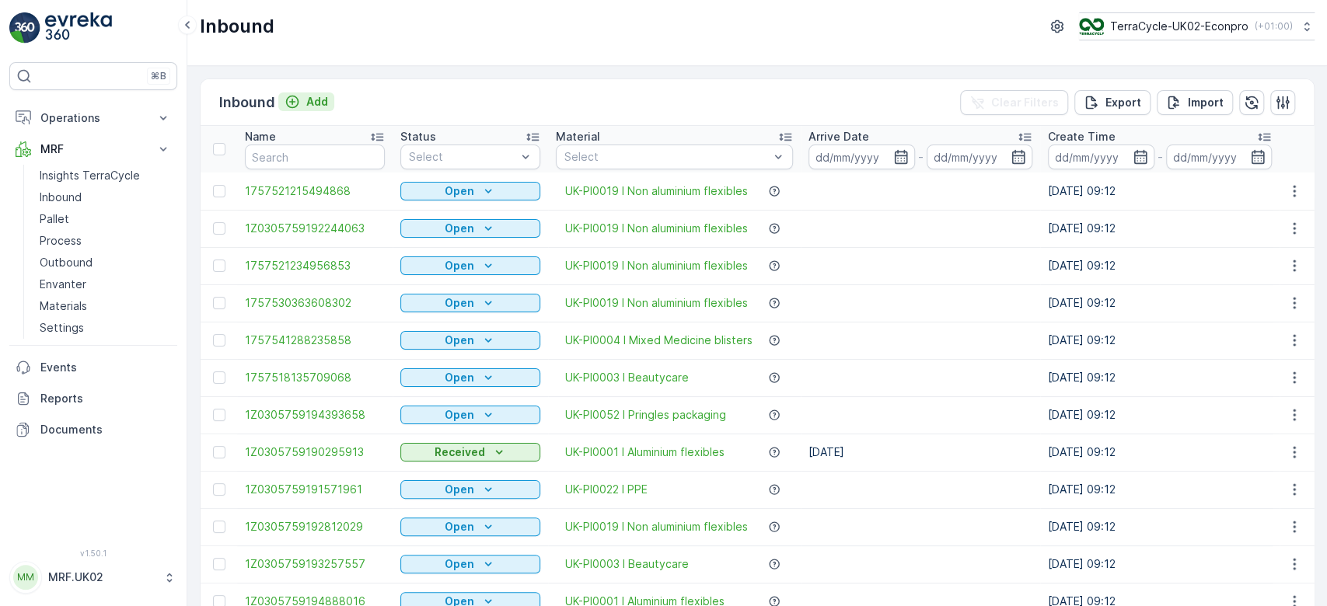
click at [305, 103] on div "Add" at bounding box center [306, 102] width 44 height 16
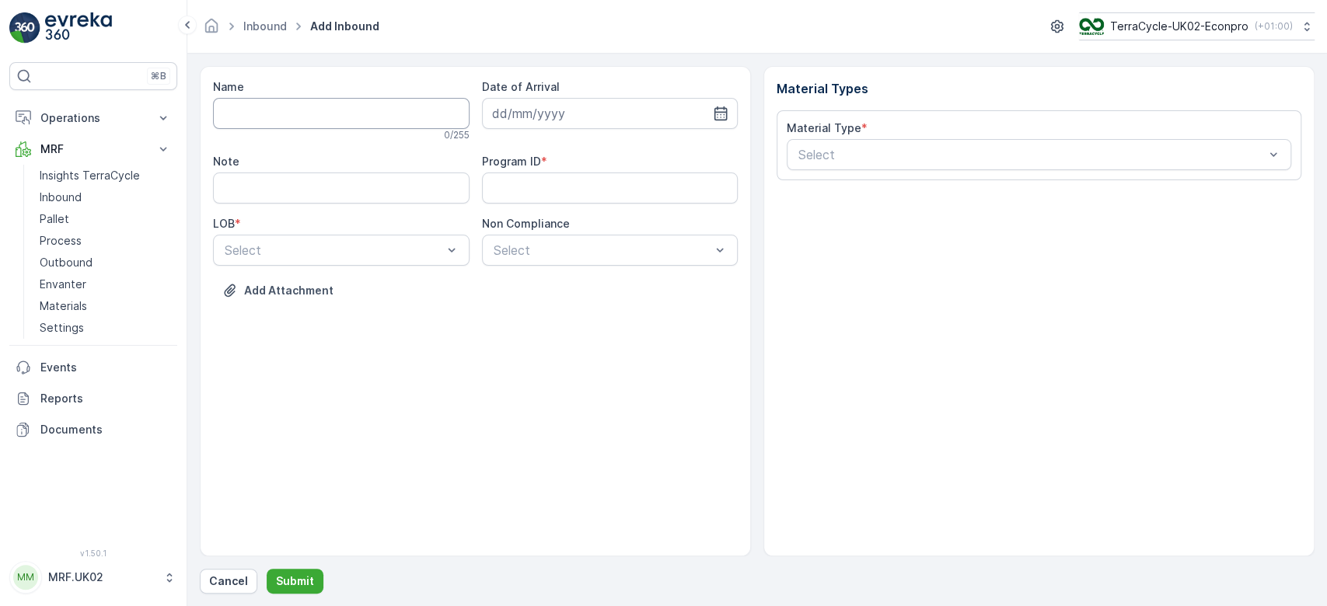
click at [297, 114] on input "Name" at bounding box center [341, 113] width 256 height 31
type input "1Z0305759148279083"
click at [267, 569] on button "Submit" at bounding box center [295, 581] width 57 height 25
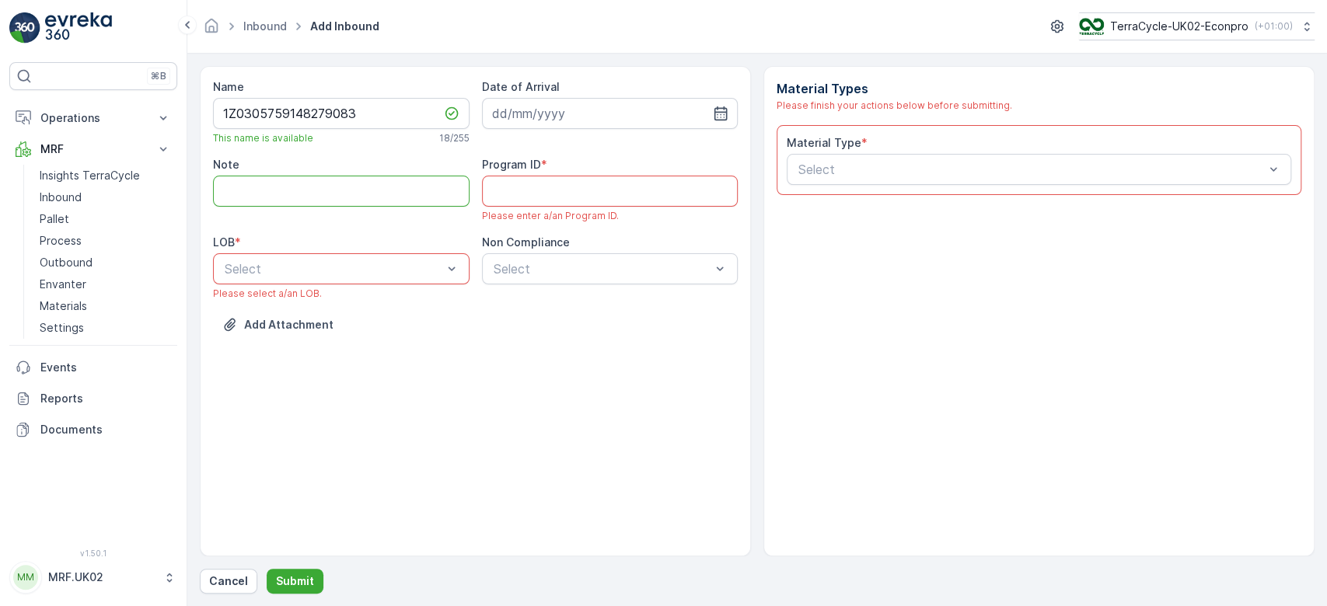
click at [267, 196] on input "Note" at bounding box center [341, 191] width 256 height 31
type input "barcode not working."
click at [284, 326] on div "ZWB" at bounding box center [341, 333] width 238 height 14
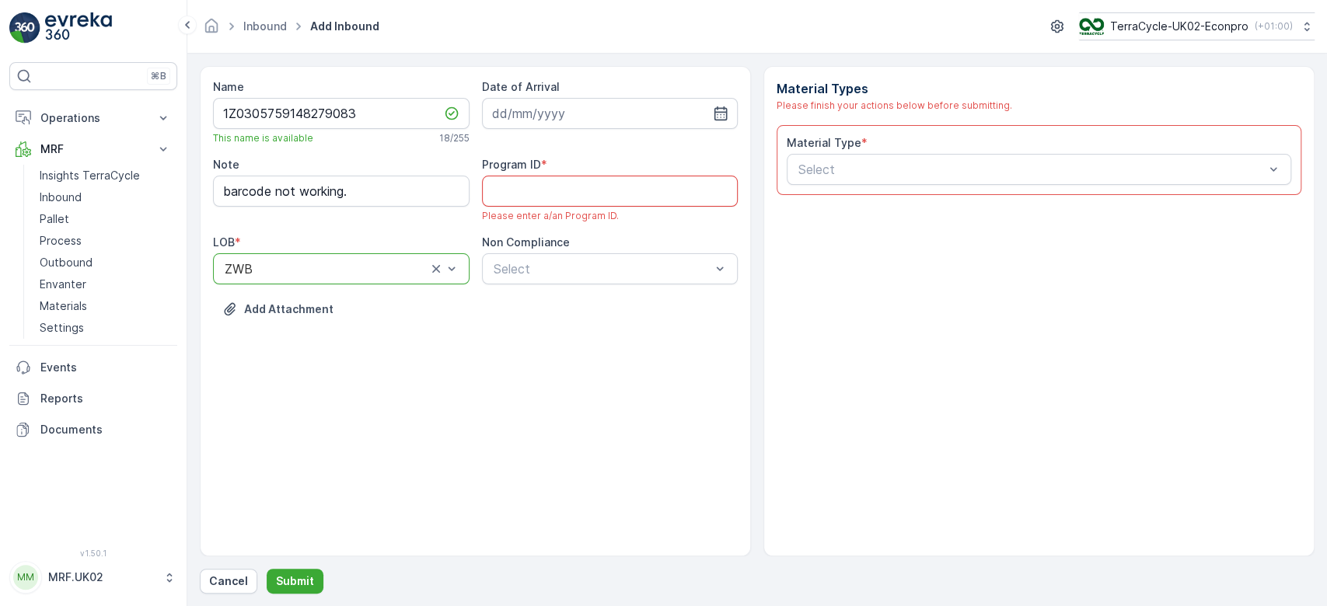
click at [571, 200] on ID "Program ID" at bounding box center [610, 191] width 256 height 31
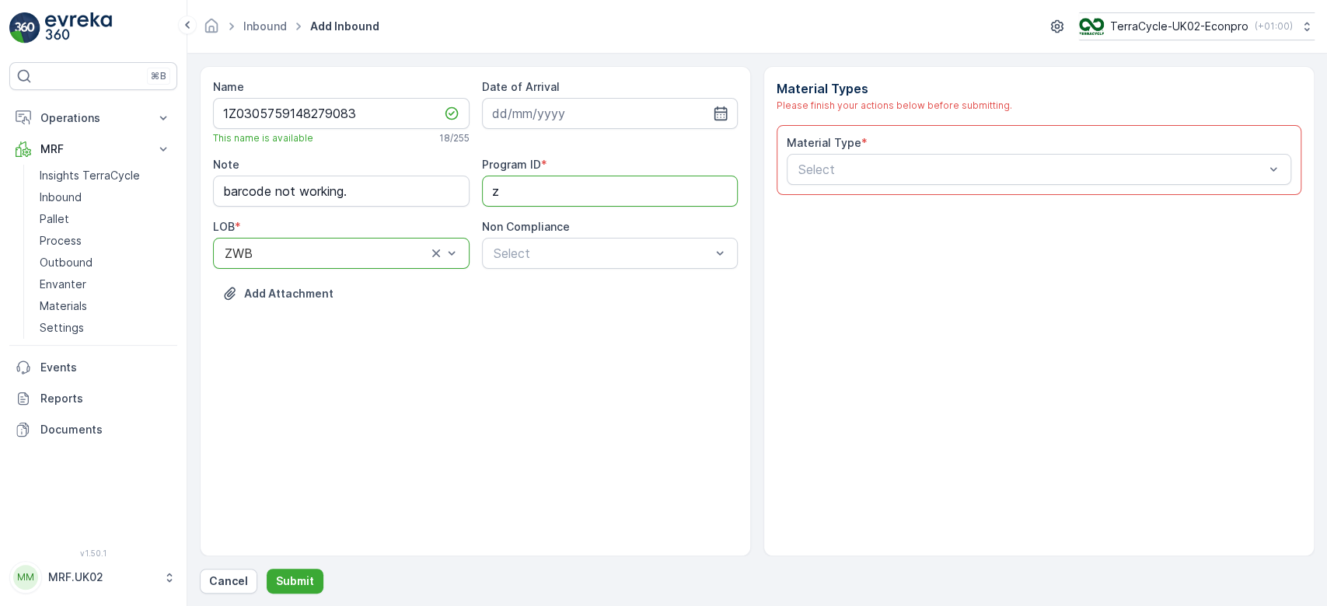
type ID "ZWB"
click at [573, 104] on input at bounding box center [610, 113] width 256 height 31
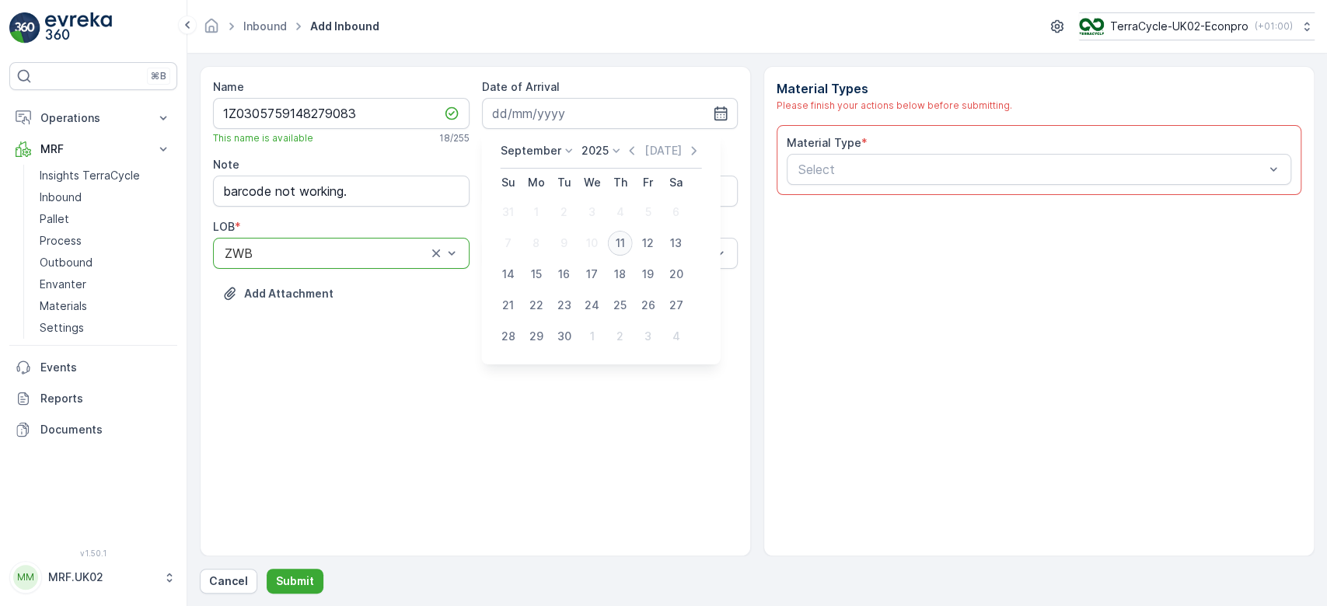
click at [616, 241] on div "11" at bounding box center [620, 243] width 25 height 25
type input "[DATE]"
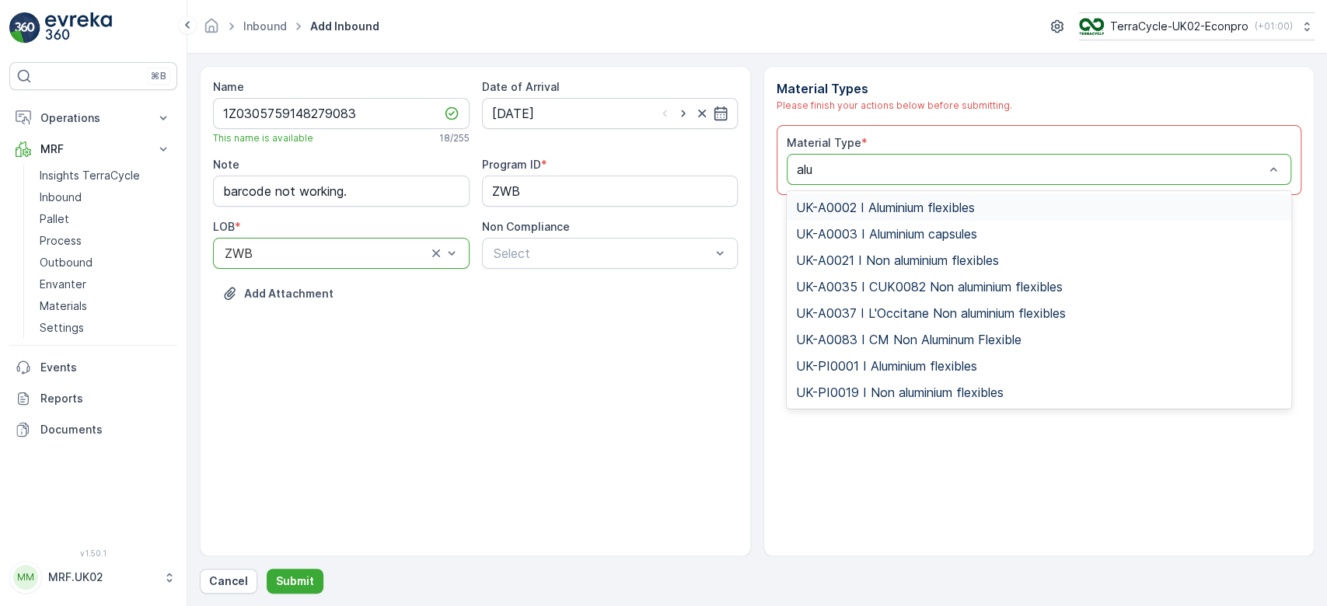
type input "alum"
click at [912, 361] on span "UK-PI0001 I Aluminium flexibles" at bounding box center [886, 366] width 181 height 14
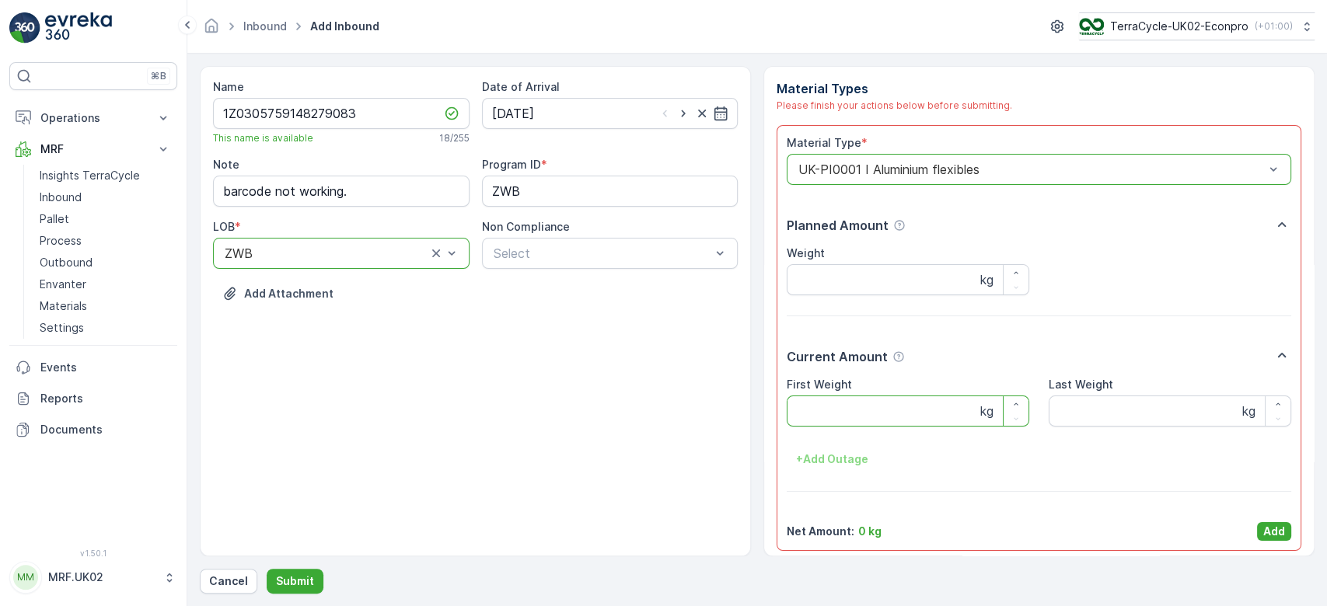
click at [828, 411] on Weight "First Weight" at bounding box center [907, 411] width 242 height 31
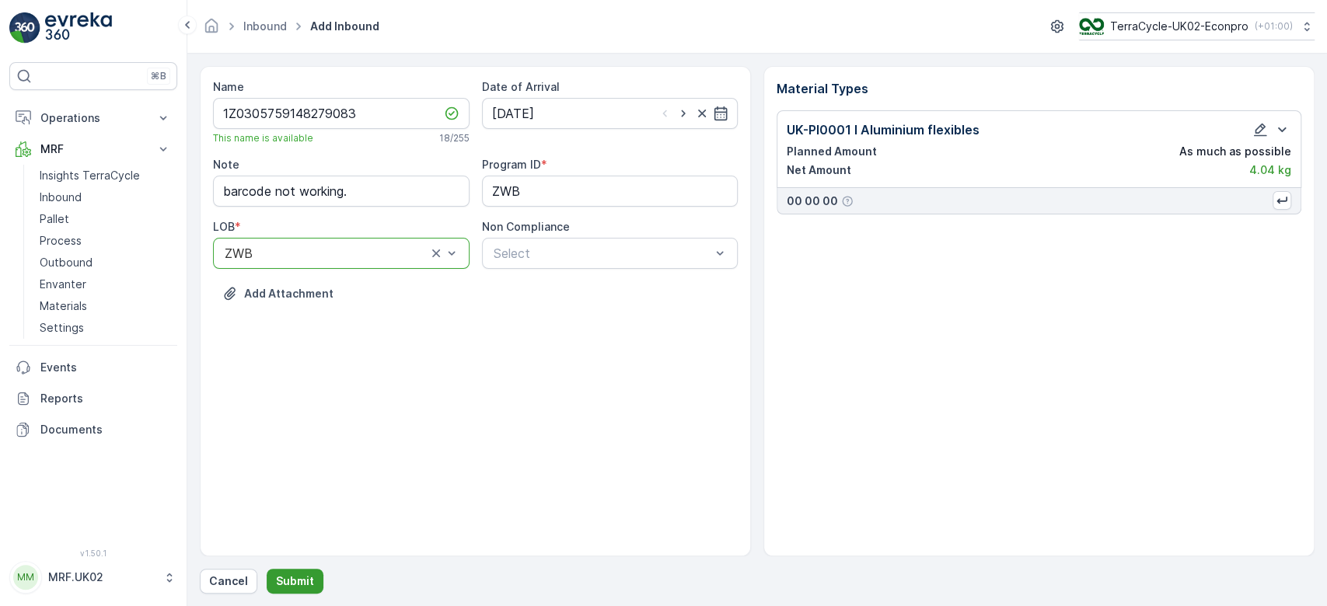
click at [300, 577] on p "Submit" at bounding box center [295, 582] width 38 height 16
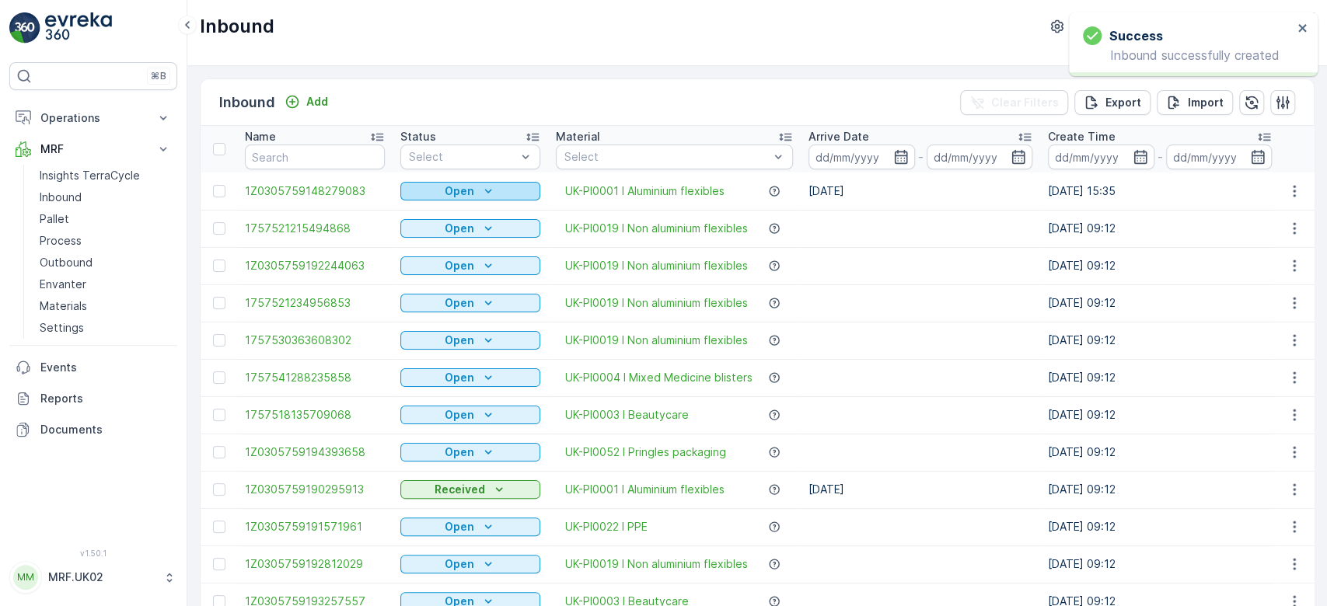
click at [462, 187] on p "Open" at bounding box center [460, 191] width 30 height 16
click at [441, 232] on span "Scanned" at bounding box center [433, 236] width 46 height 16
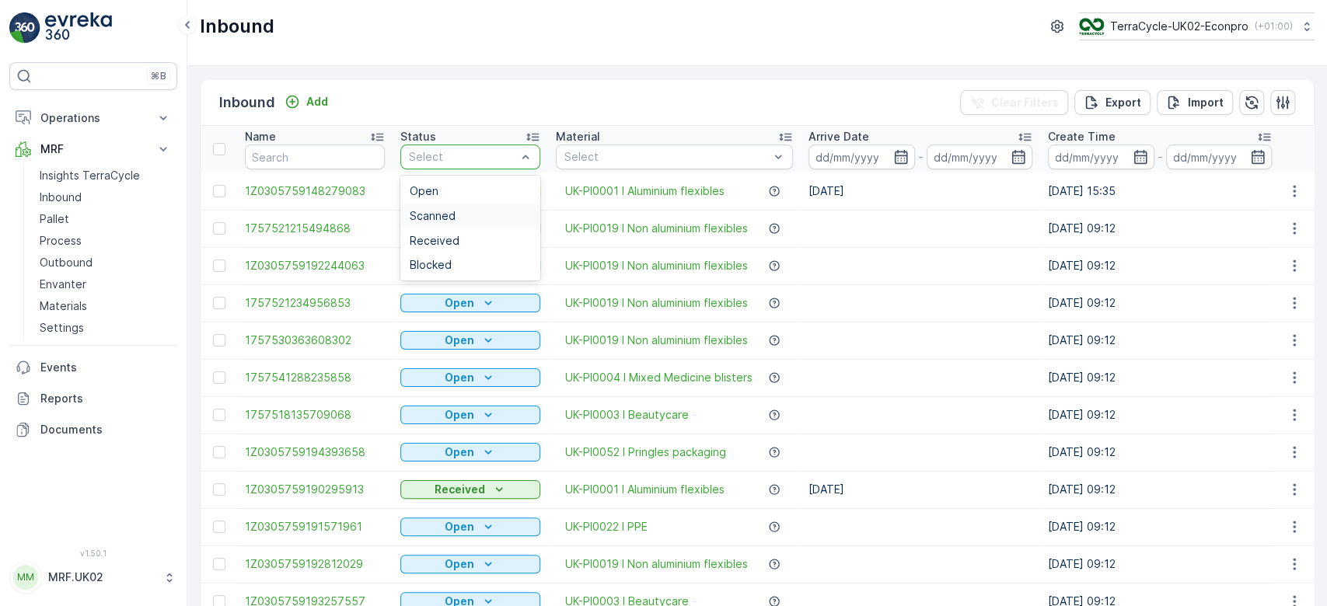
click at [443, 214] on span "Scanned" at bounding box center [433, 216] width 46 height 12
click at [435, 218] on span "Scanned" at bounding box center [433, 216] width 46 height 12
